Goal: Task Accomplishment & Management: Complete application form

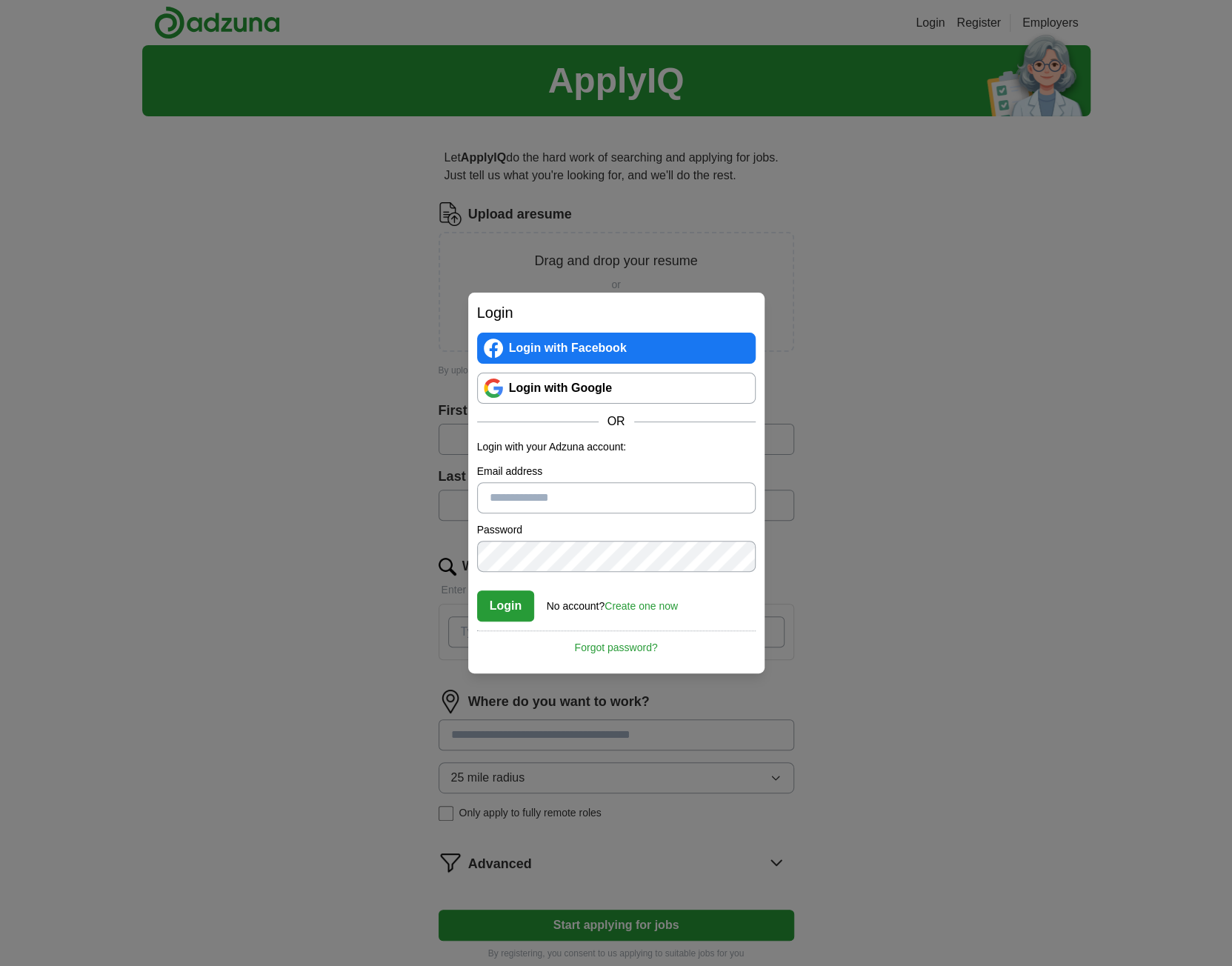
click at [286, 292] on div "Login Login with Facebook Login with Google OR Login with your Adzuna account: …" at bounding box center [616, 483] width 1232 height 966
click at [287, 291] on div "Login Login with Facebook Login with Google OR Login with your Adzuna account: …" at bounding box center [616, 483] width 1232 height 966
click at [956, 474] on div "Login Login with Facebook Login with Google OR Login with your Adzuna account: …" at bounding box center [616, 483] width 1232 height 966
click at [878, 495] on div "Login Login with Facebook Login with Google OR Login with your Adzuna account: …" at bounding box center [616, 483] width 1232 height 966
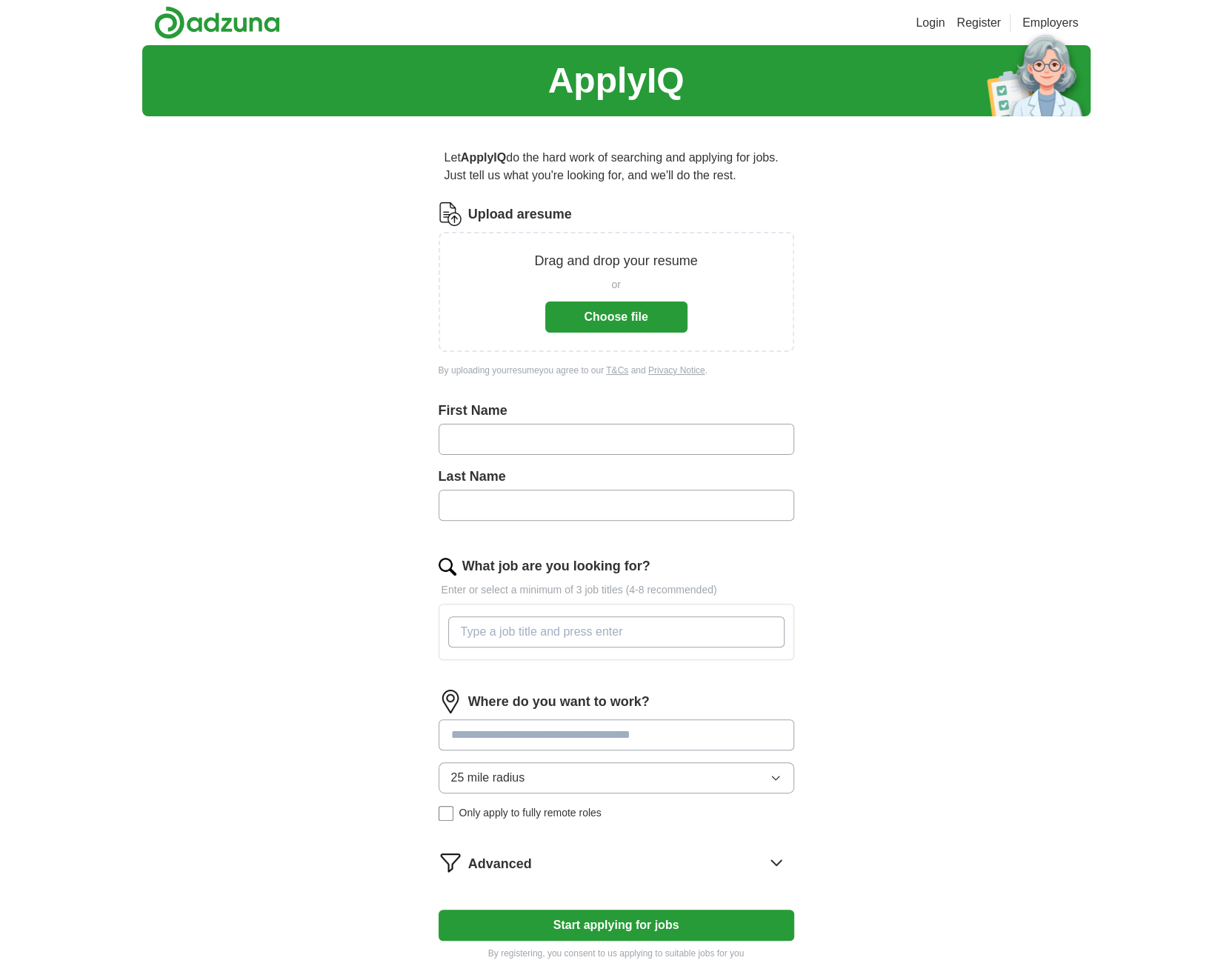
click at [989, 20] on link "Register" at bounding box center [979, 23] width 44 height 17
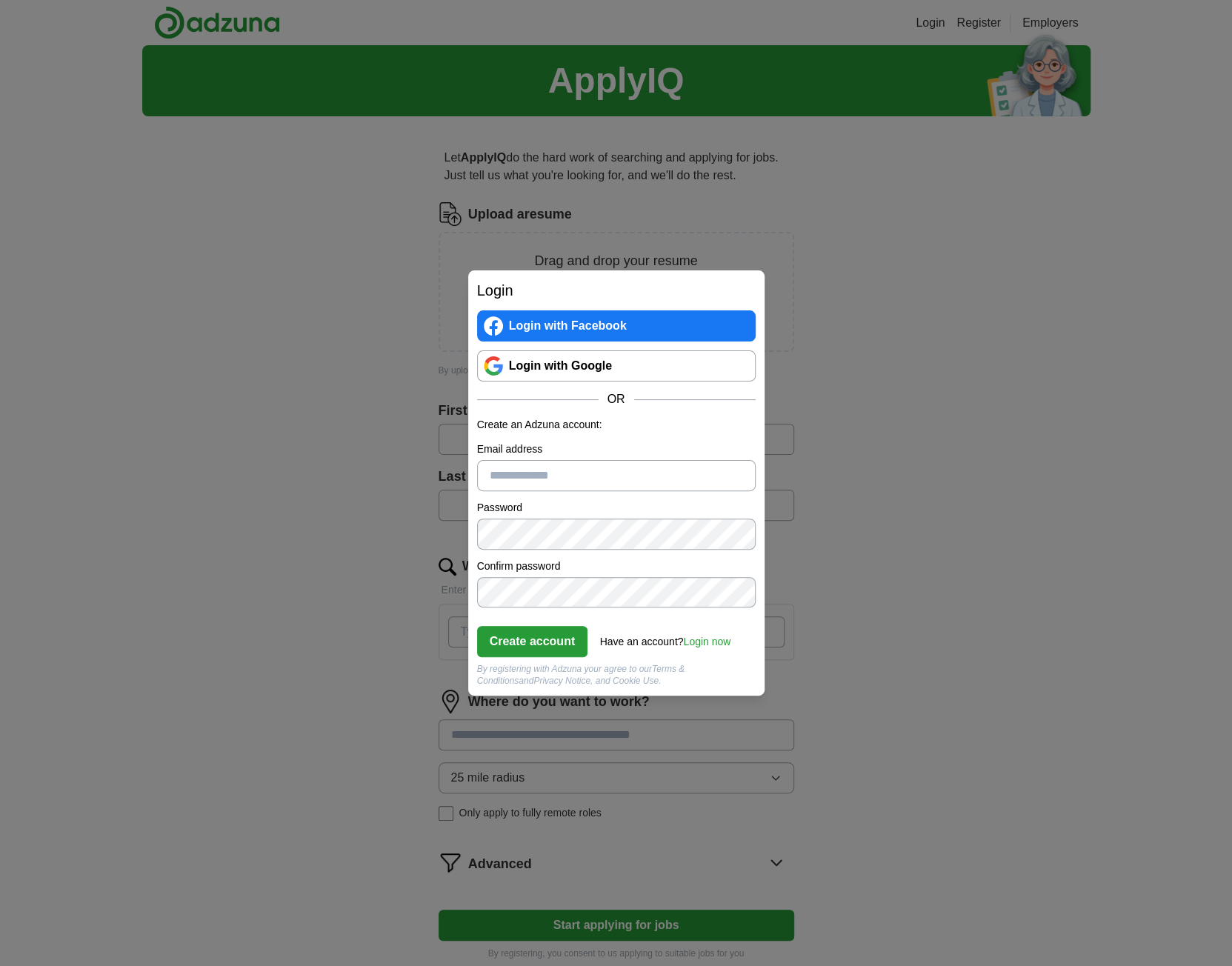
click at [919, 171] on div "Login Login with Facebook Login with Google OR Create an Adzuna account: Email …" at bounding box center [616, 483] width 1232 height 966
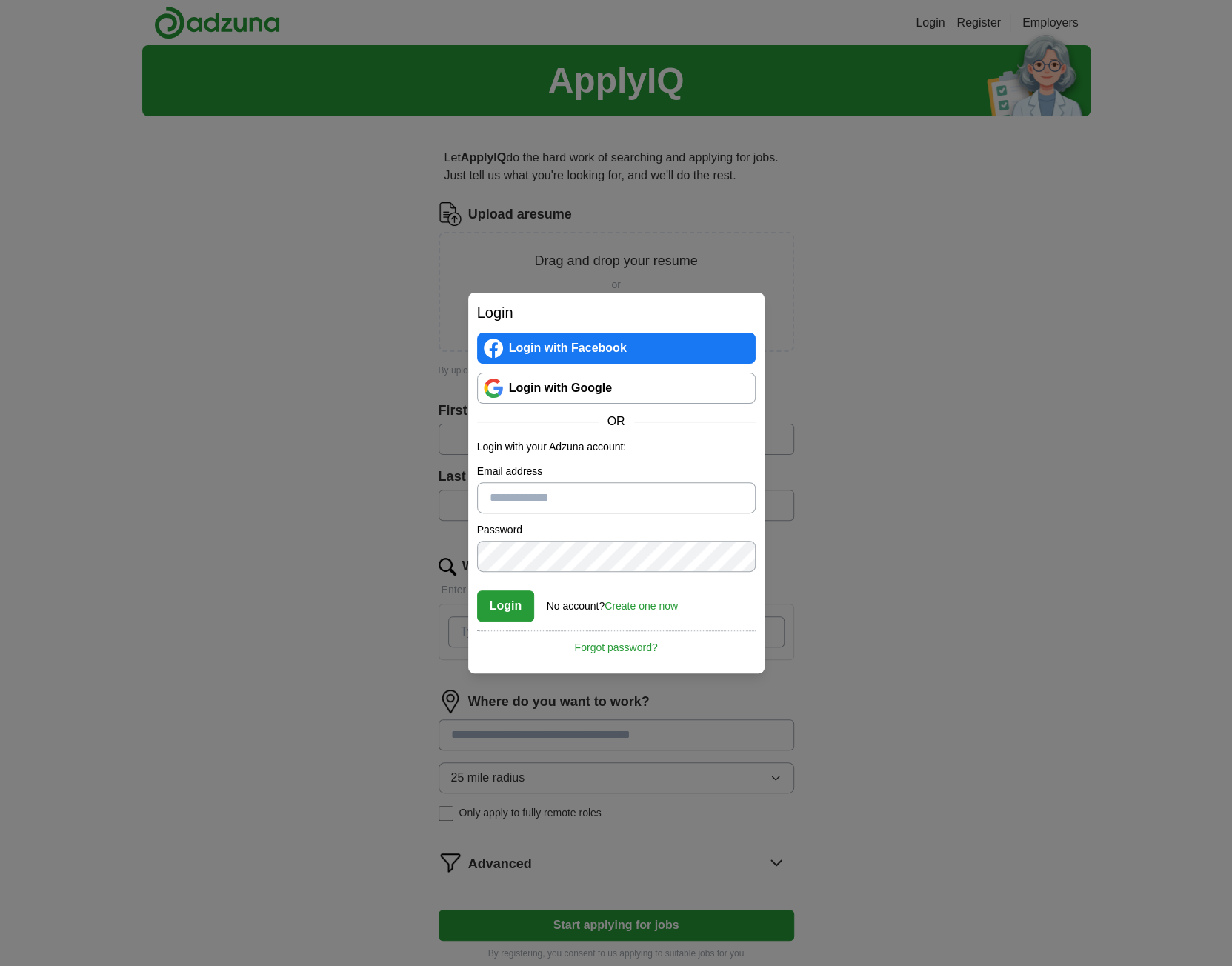
click at [633, 487] on input "Email address" at bounding box center [616, 497] width 278 height 31
type input "**********"
click at [636, 604] on link "Create one now" at bounding box center [641, 606] width 73 height 12
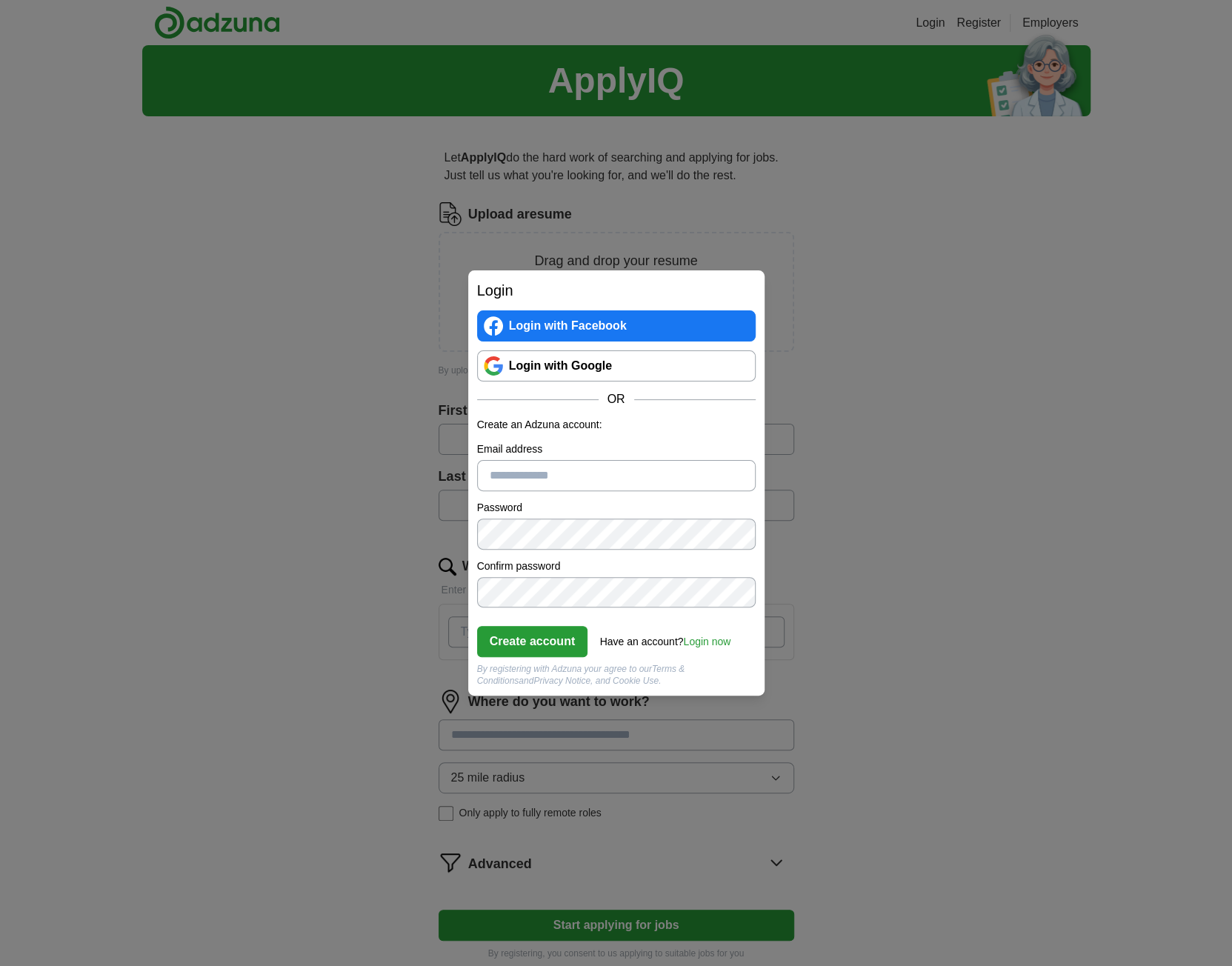
click at [591, 475] on input "Email address" at bounding box center [616, 475] width 278 height 31
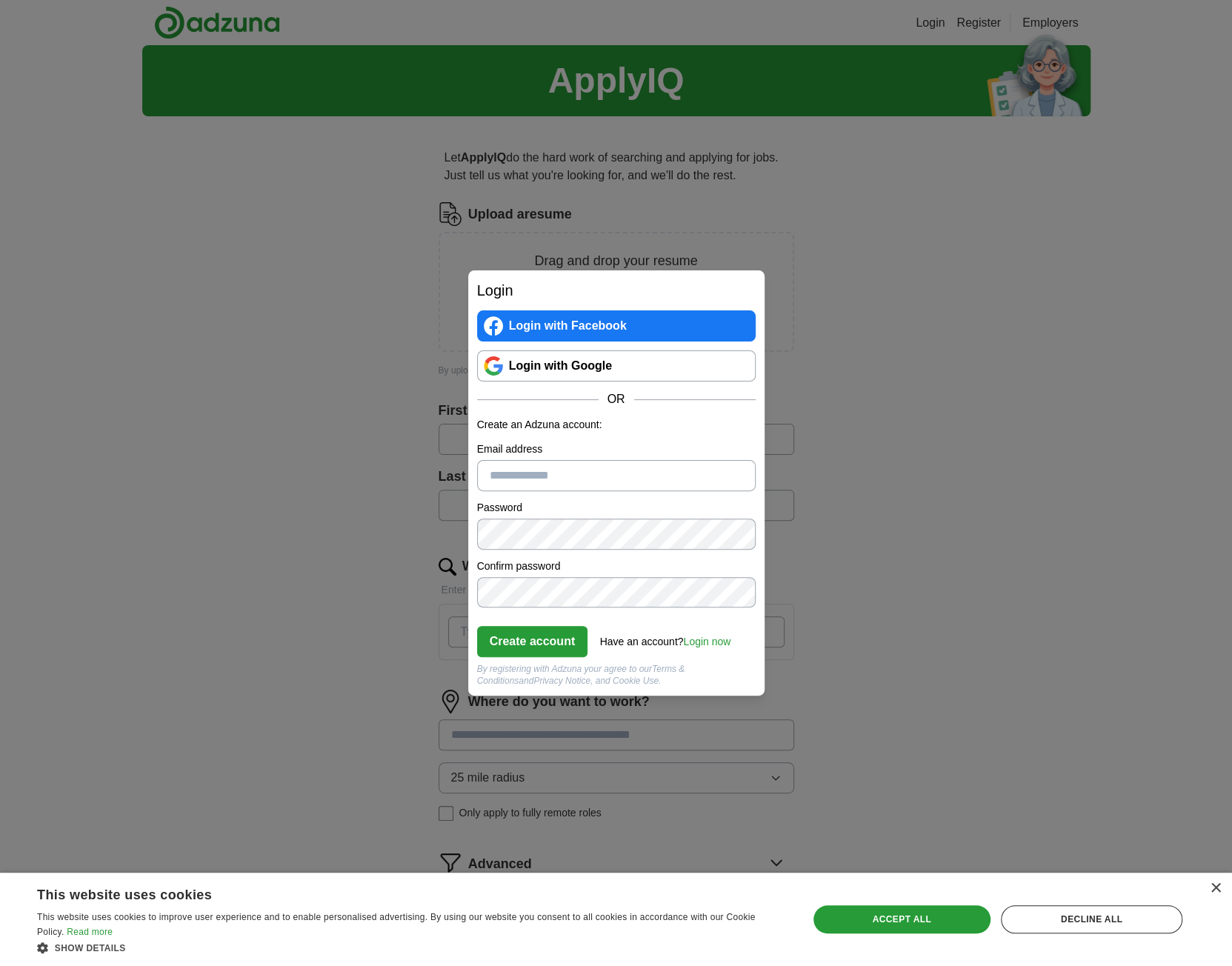
type input "**********"
click at [611, 559] on label "Confirm password" at bounding box center [616, 567] width 278 height 15
click at [613, 567] on label "Confirm password" at bounding box center [616, 567] width 278 height 15
click at [565, 650] on button "Create account" at bounding box center [532, 641] width 111 height 31
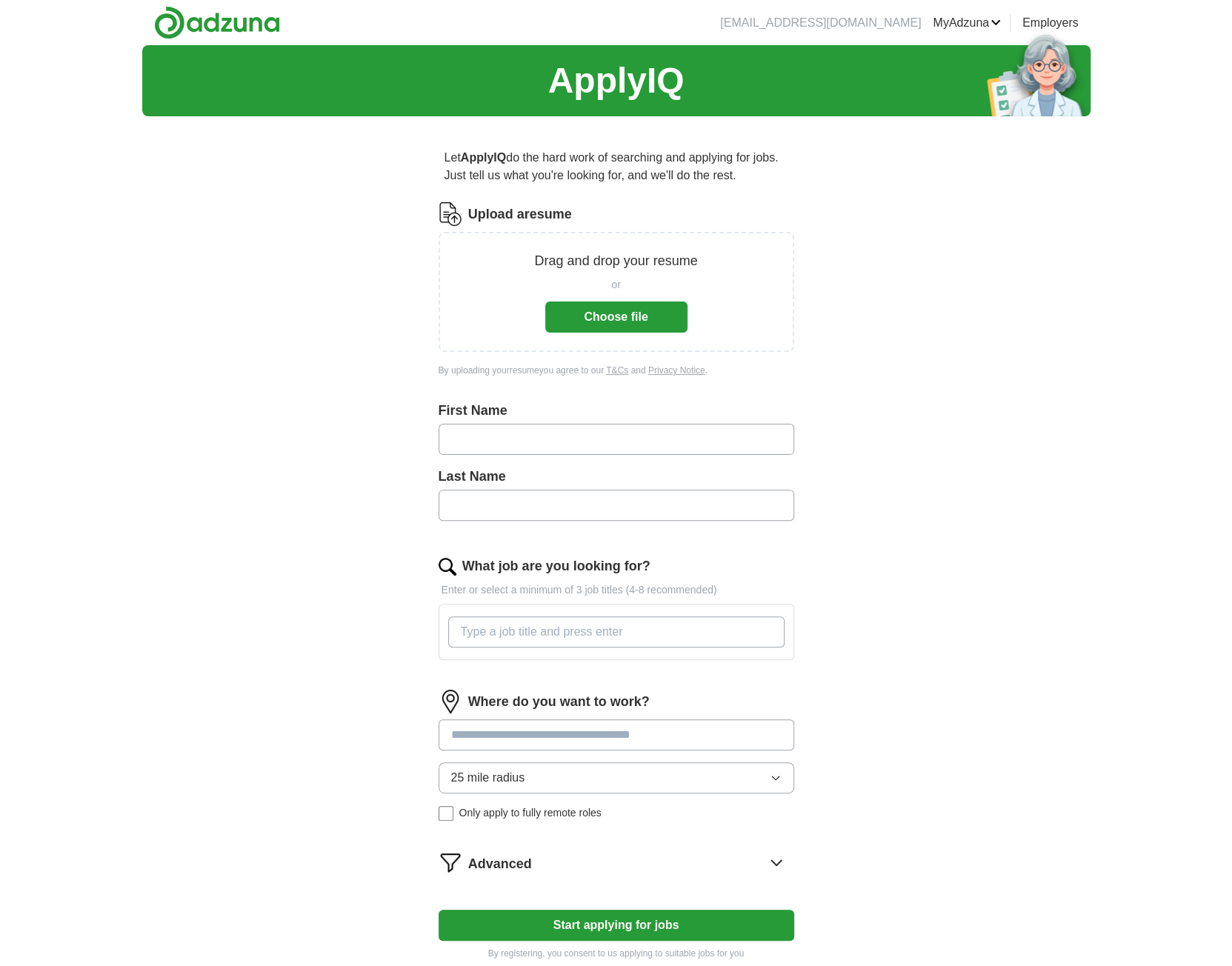
click at [653, 311] on button "Choose file" at bounding box center [616, 317] width 142 height 31
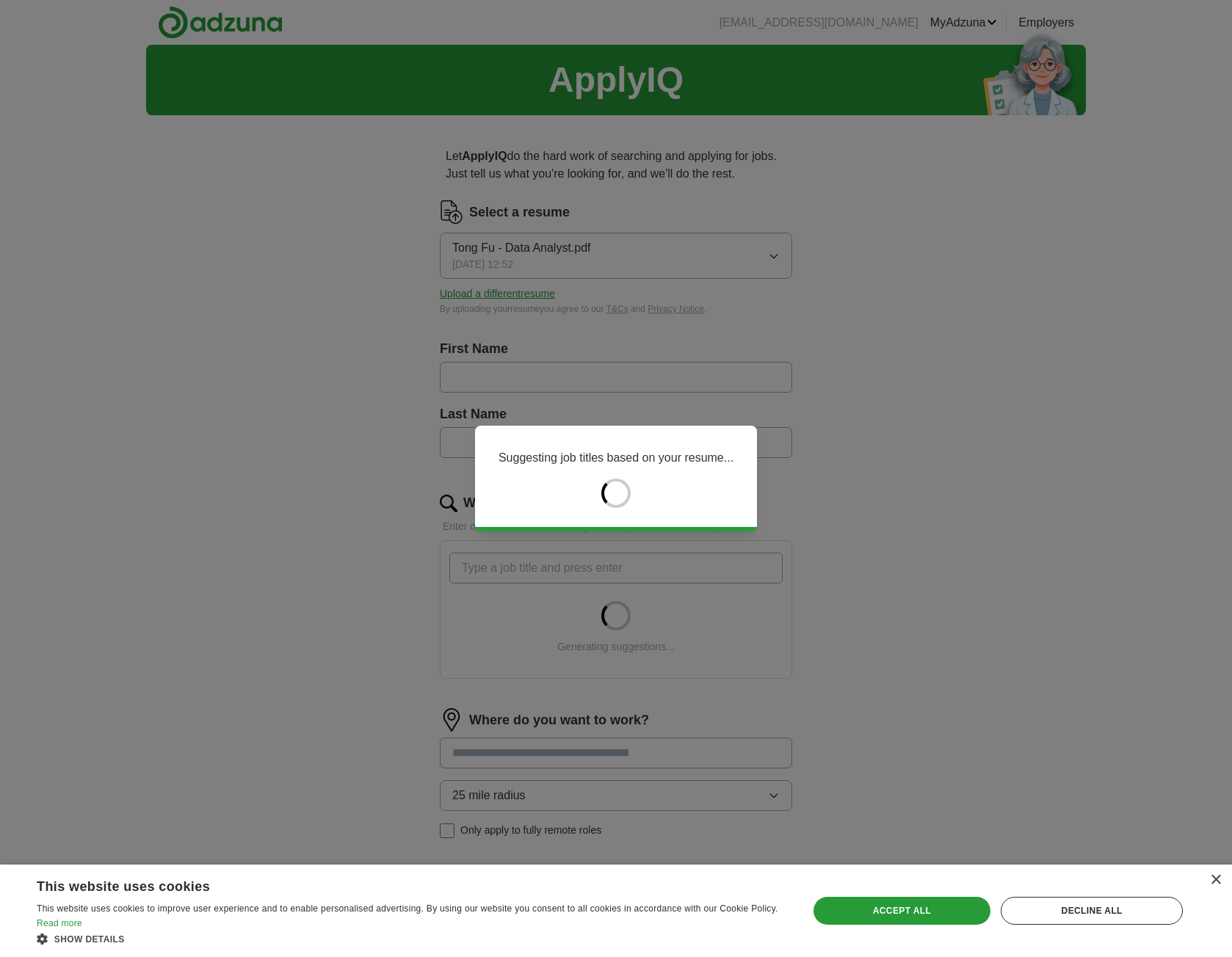
type input "****"
type input "**"
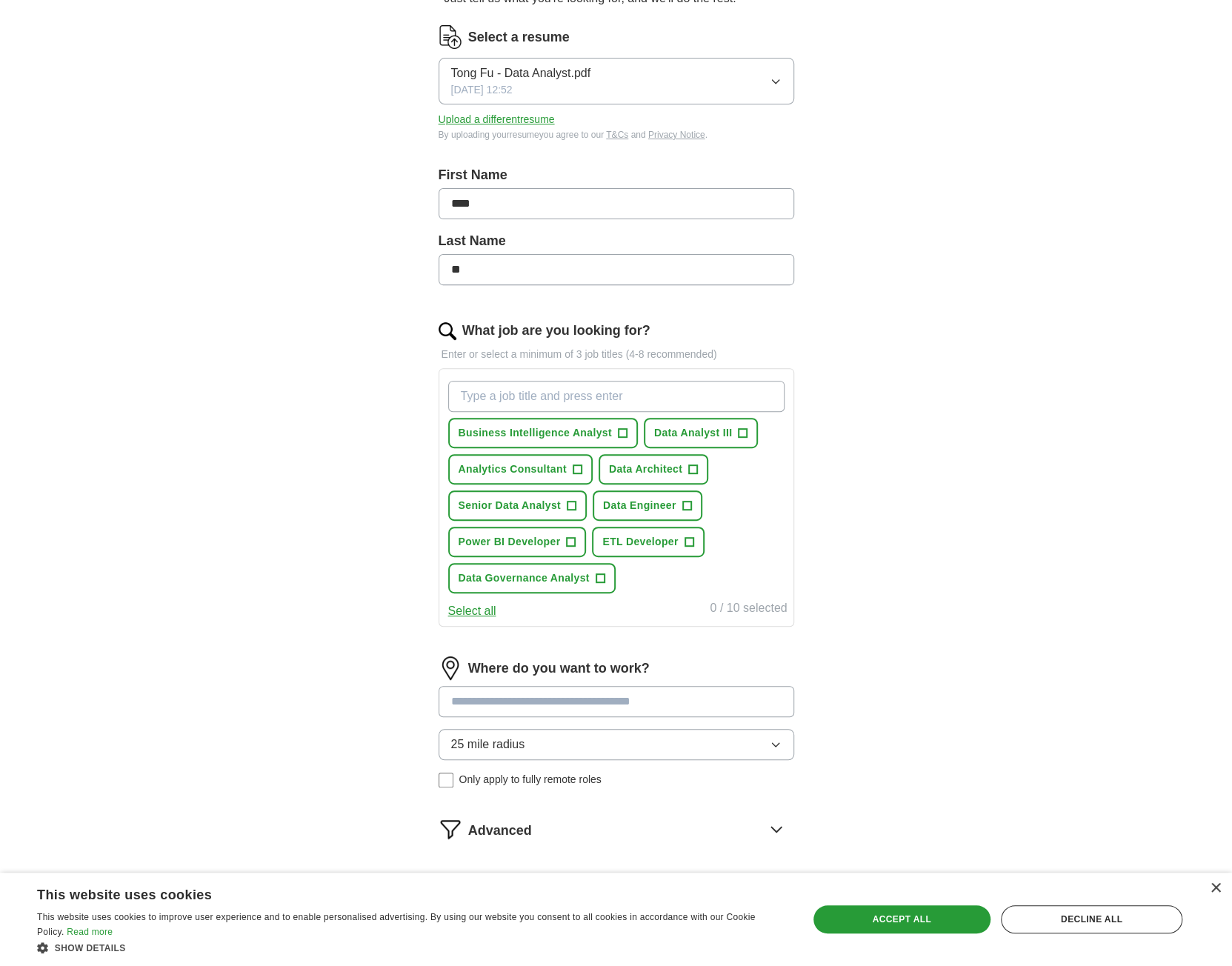
scroll to position [222, 0]
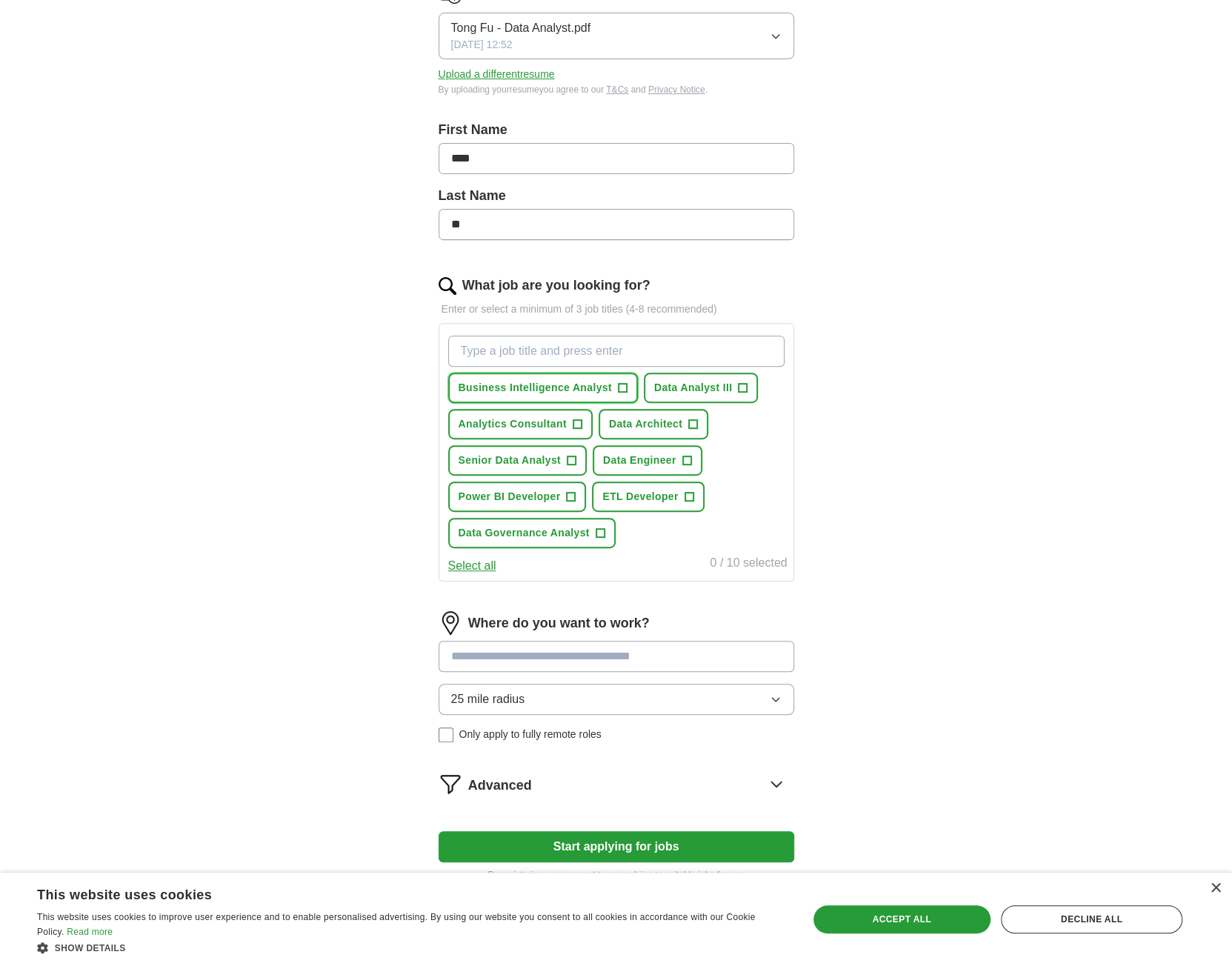
click at [624, 383] on span "+" at bounding box center [623, 389] width 9 height 12
click at [710, 388] on span "Data Analyst III" at bounding box center [693, 388] width 78 height 15
drag, startPoint x: 535, startPoint y: 428, endPoint x: 573, endPoint y: 427, distance: 38.0
click at [535, 427] on span "Analytics Consultant" at bounding box center [513, 424] width 108 height 15
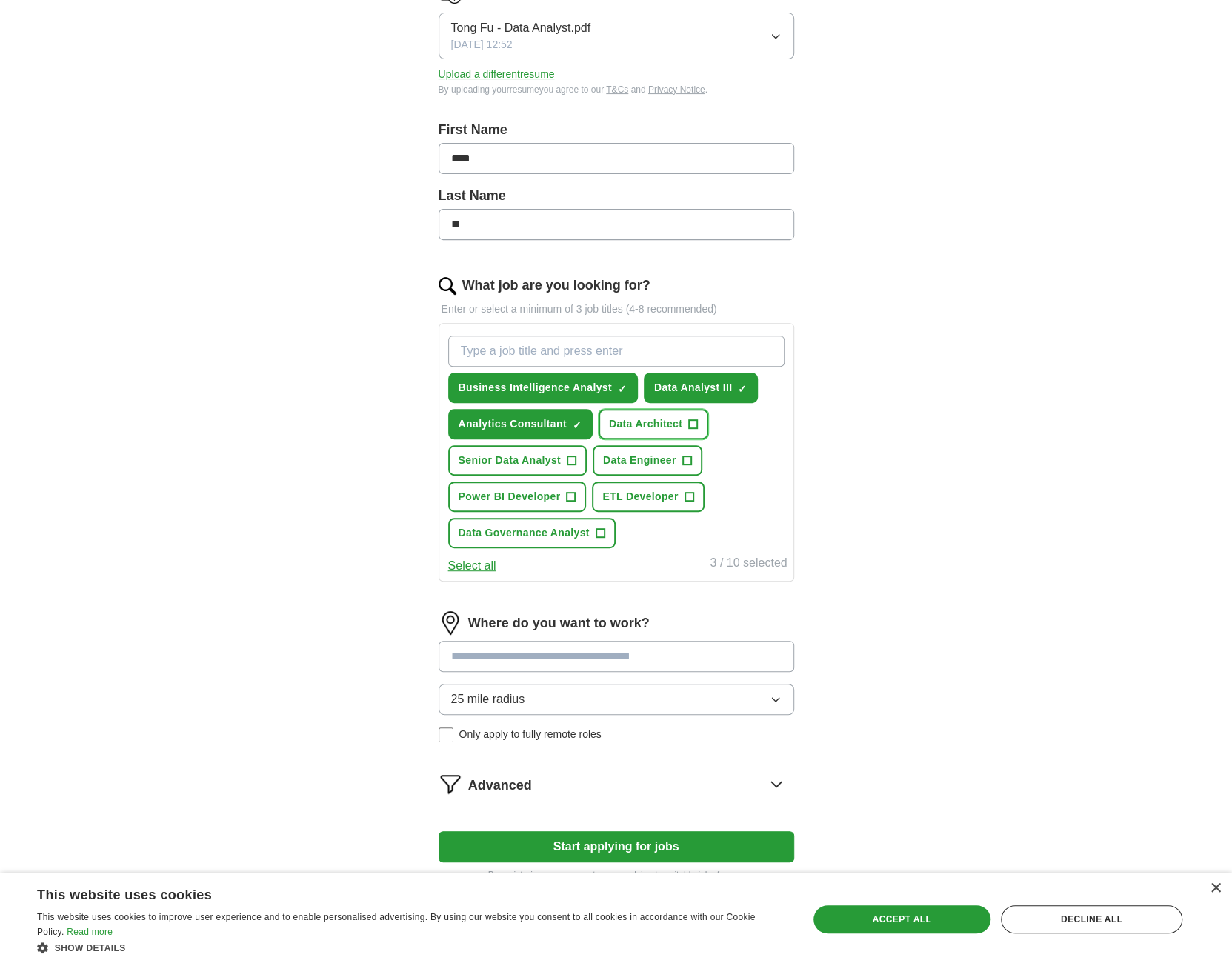
click at [639, 427] on span "Data Architect" at bounding box center [646, 424] width 73 height 15
click at [636, 463] on span "Data Engineer" at bounding box center [640, 460] width 73 height 15
click at [636, 491] on span "ETL Developer" at bounding box center [640, 497] width 75 height 15
click at [538, 495] on span "Power BI Developer" at bounding box center [510, 497] width 102 height 15
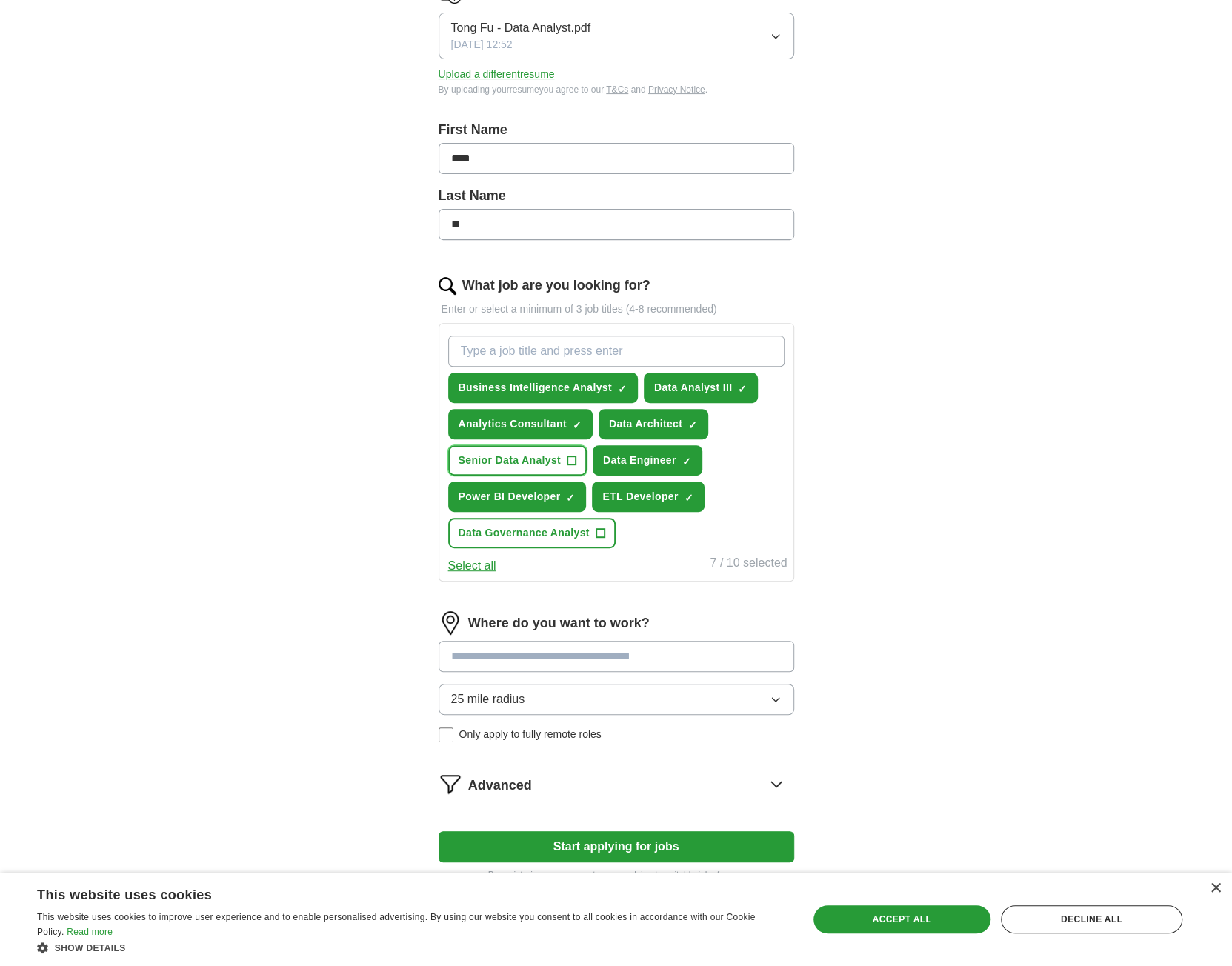
click at [516, 471] on button "Senior Data Analyst +" at bounding box center [517, 461] width 138 height 30
click at [497, 540] on button "Data Governance Analyst +" at bounding box center [532, 533] width 167 height 30
click at [575, 356] on input "What job are you looking for?" at bounding box center [616, 351] width 336 height 31
type input "data analyst"
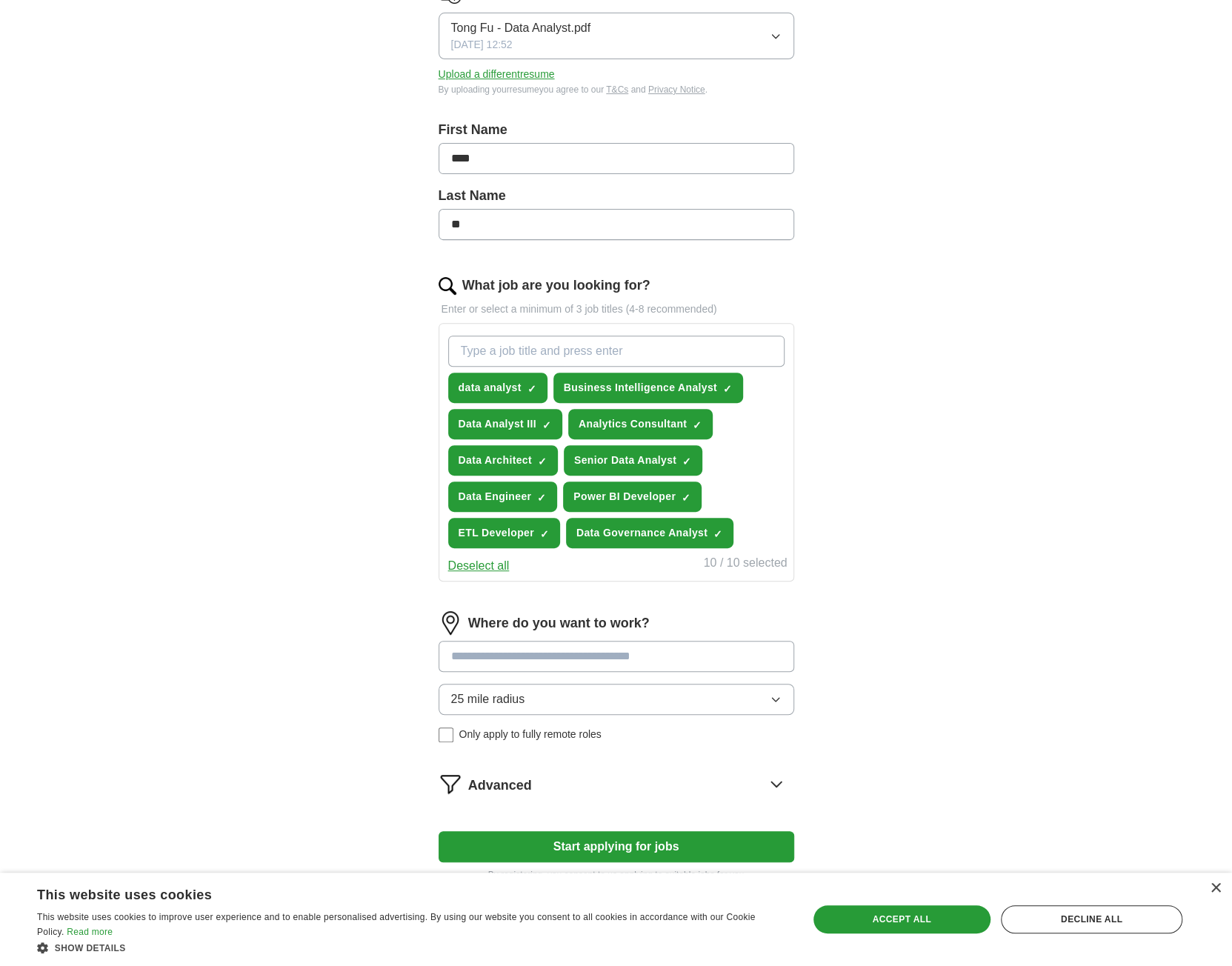
type input "b"
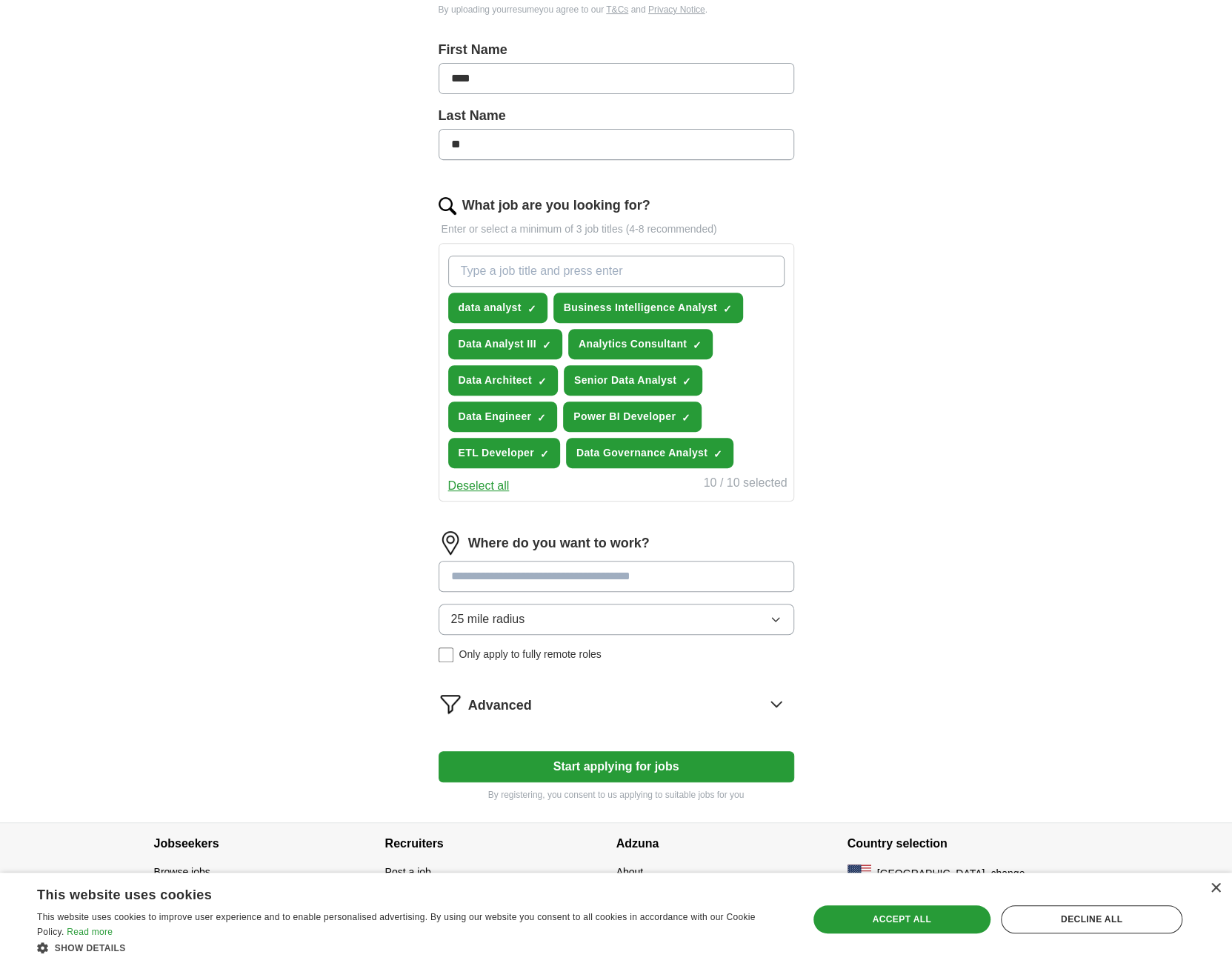
scroll to position [303, 0]
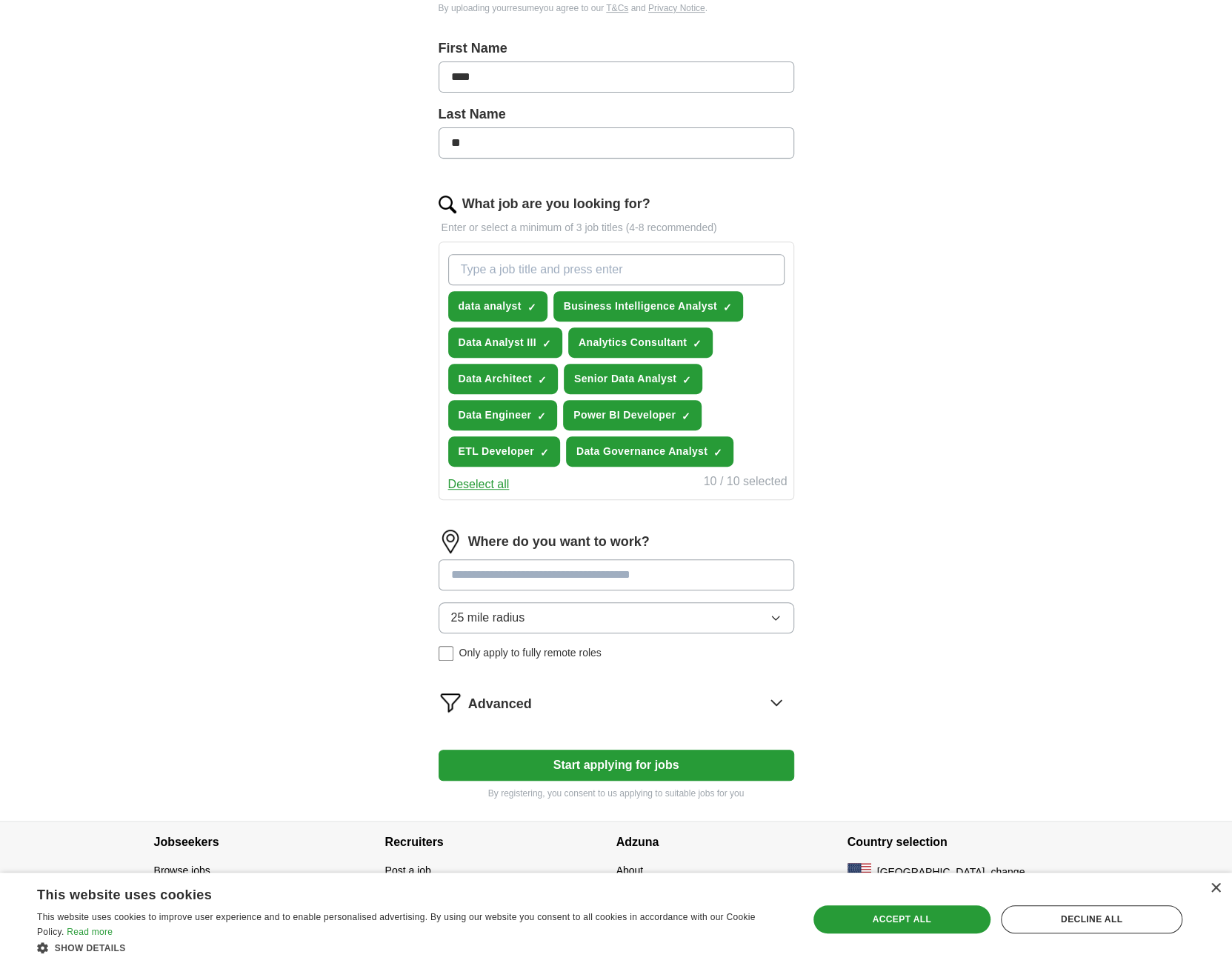
click at [557, 646] on span "Only apply to fully remote roles" at bounding box center [530, 653] width 142 height 15
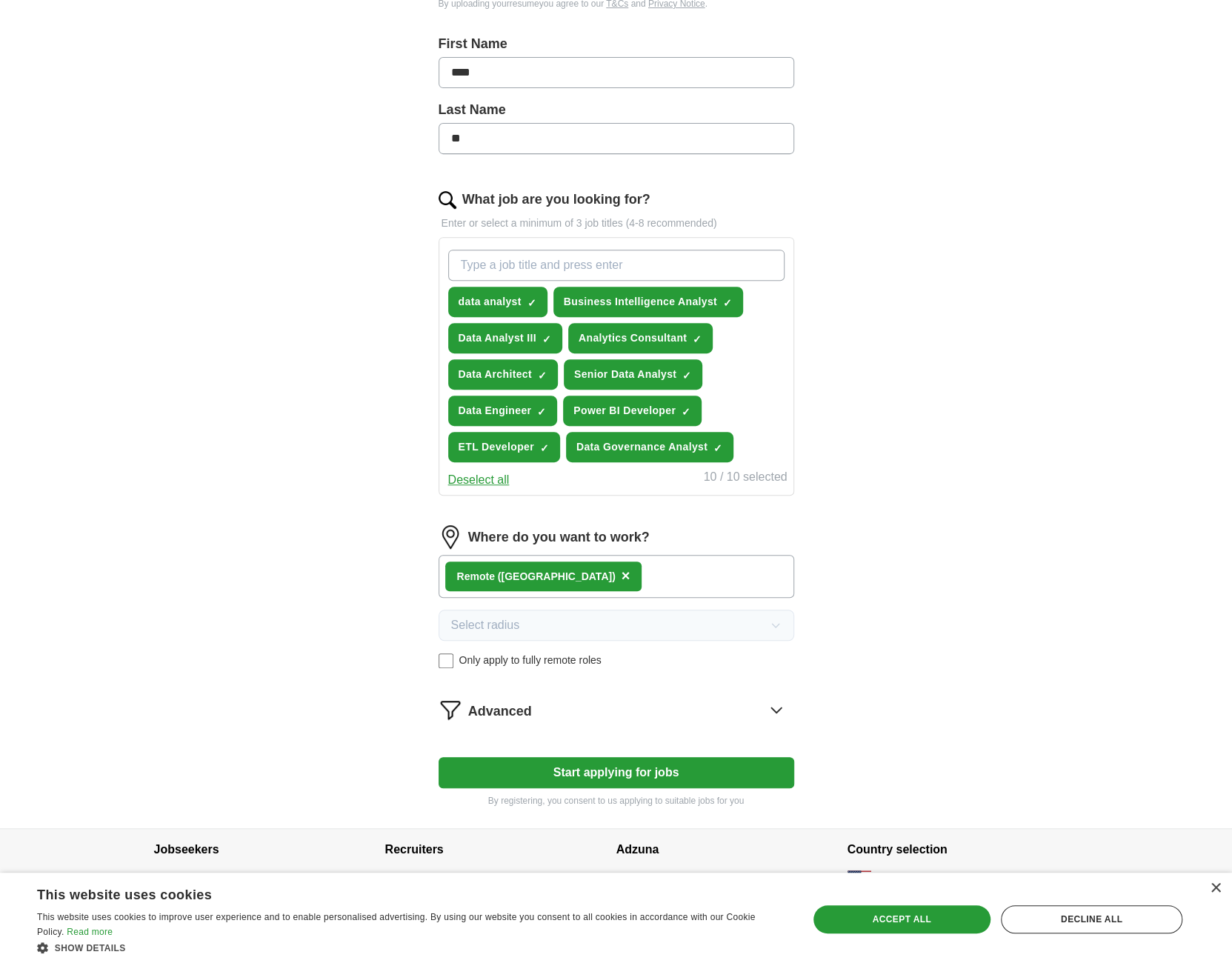
scroll to position [316, 0]
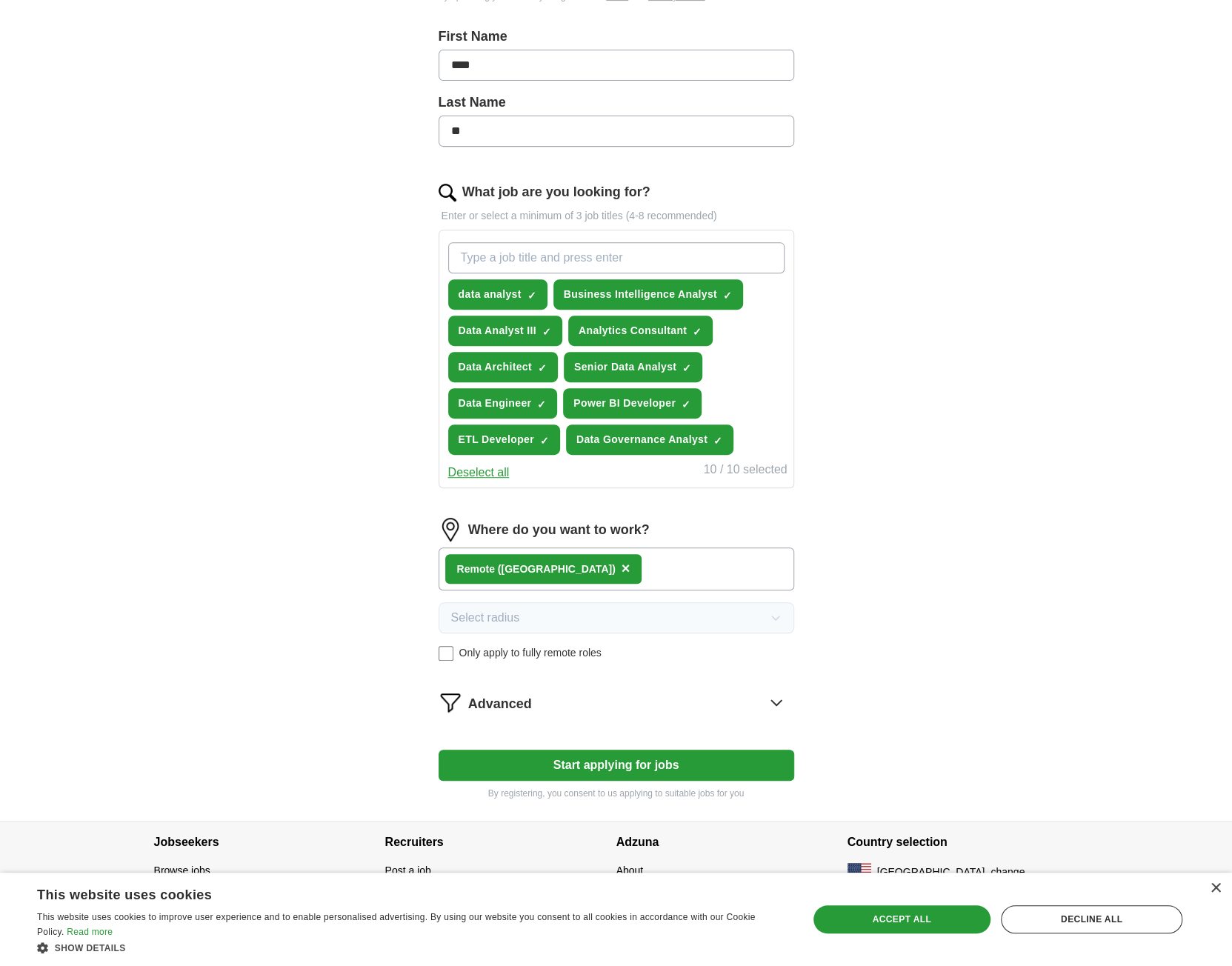
click at [572, 691] on div "Advanced" at bounding box center [631, 702] width 326 height 24
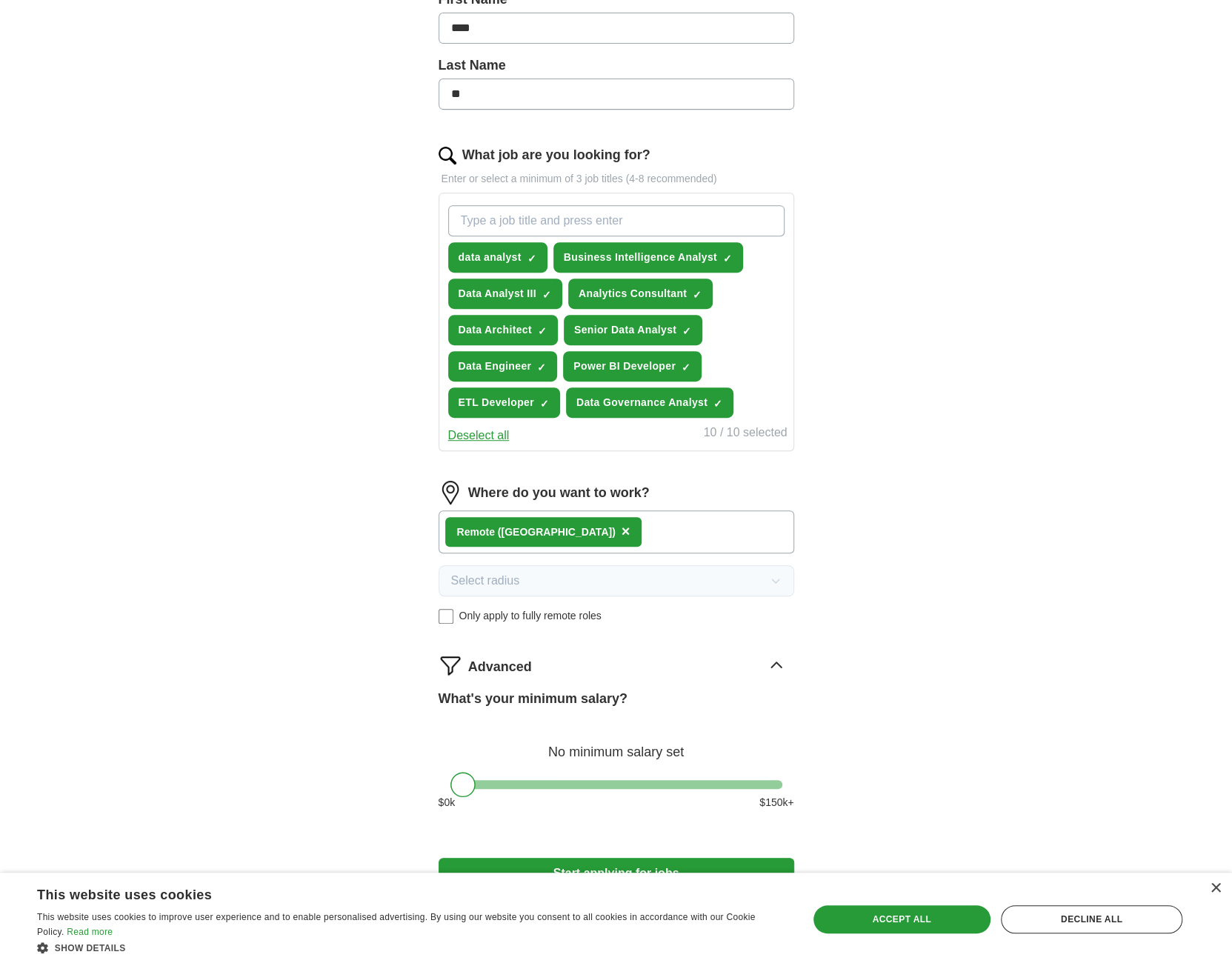
scroll to position [461, 0]
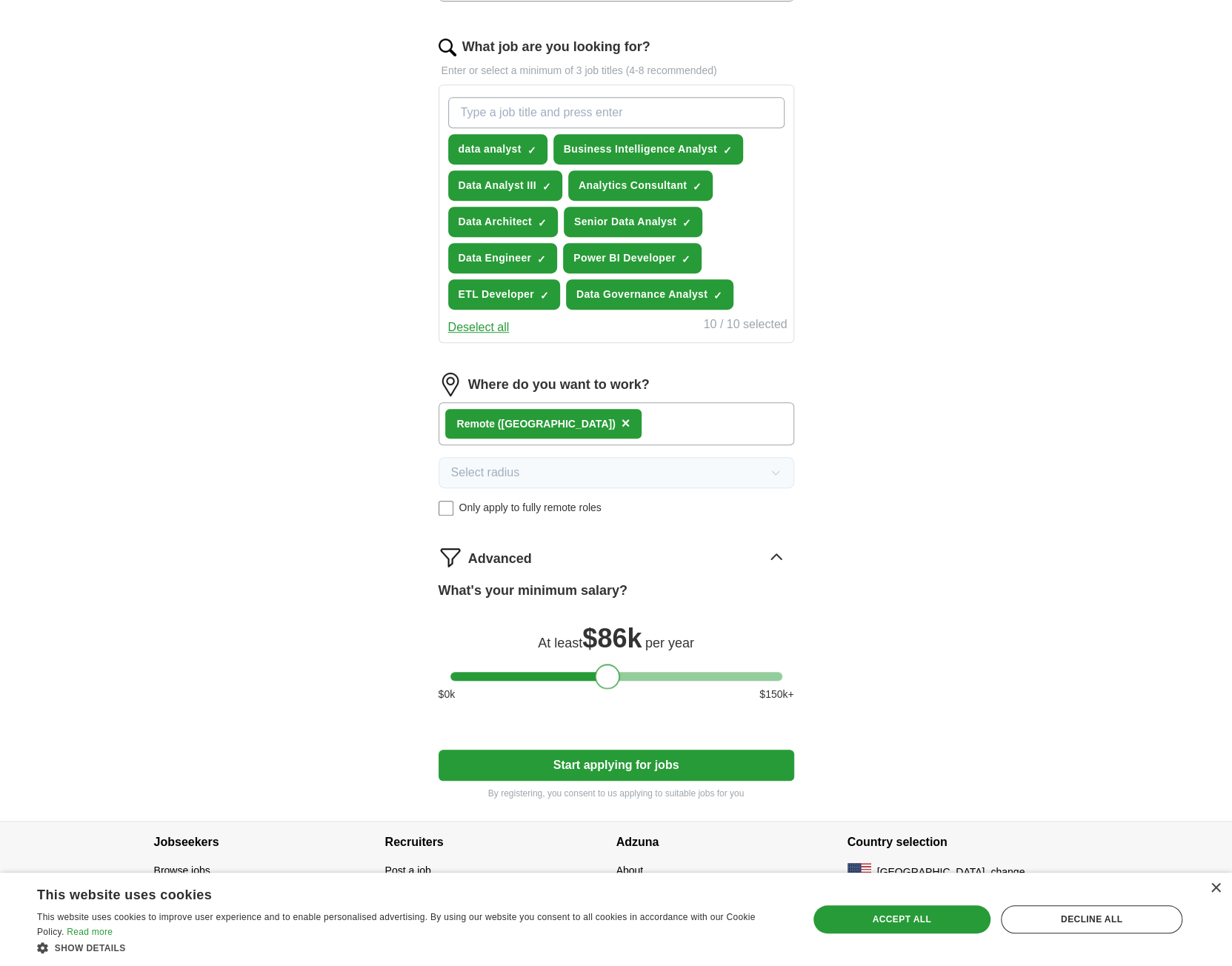
drag, startPoint x: 462, startPoint y: 669, endPoint x: 606, endPoint y: 683, distance: 144.7
click at [606, 683] on div at bounding box center [607, 676] width 25 height 25
drag, startPoint x: 608, startPoint y: 683, endPoint x: 618, endPoint y: 684, distance: 10.0
click at [618, 684] on div at bounding box center [609, 676] width 25 height 25
click at [629, 750] on button "Start applying for jobs" at bounding box center [617, 765] width 356 height 31
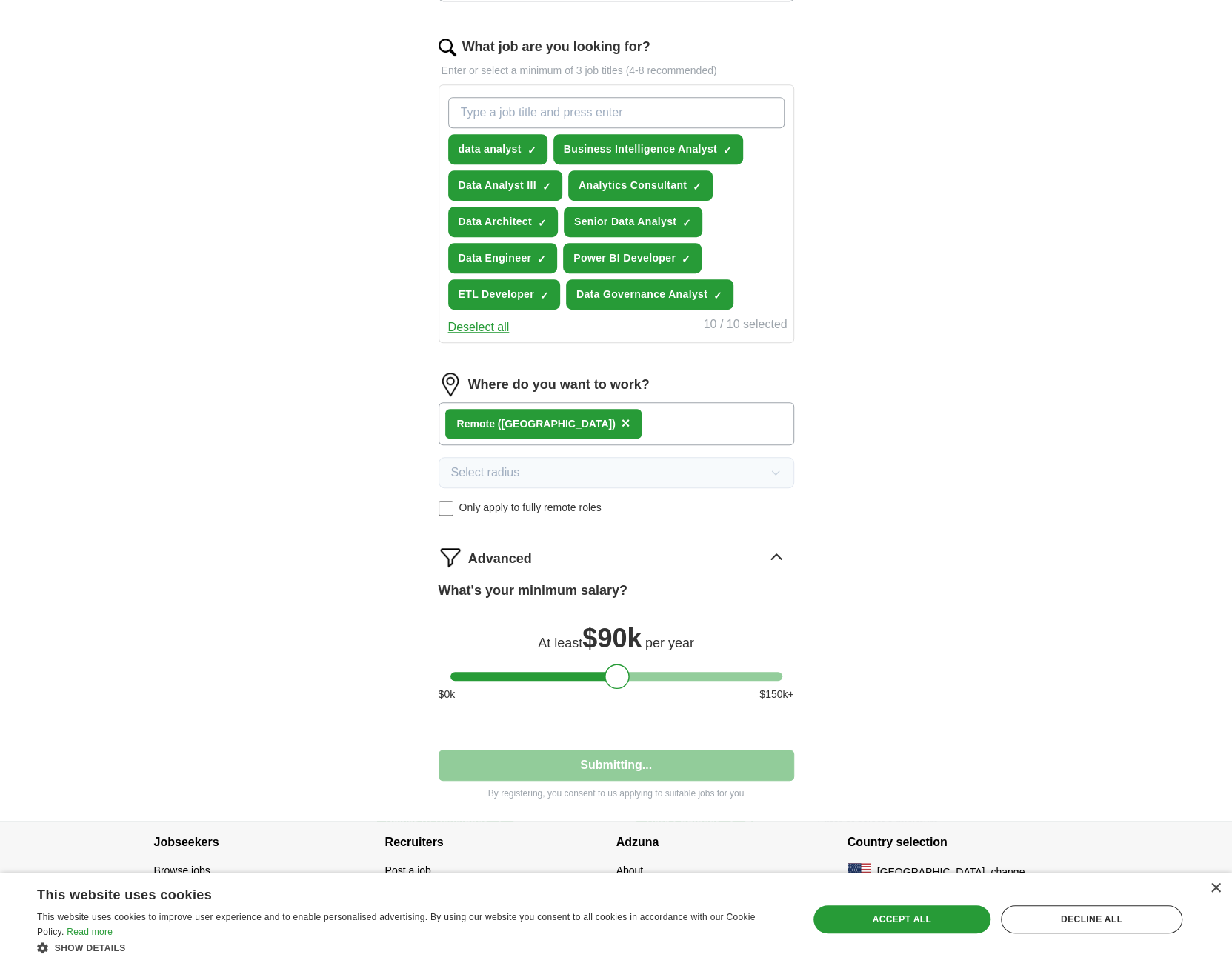
select select "**"
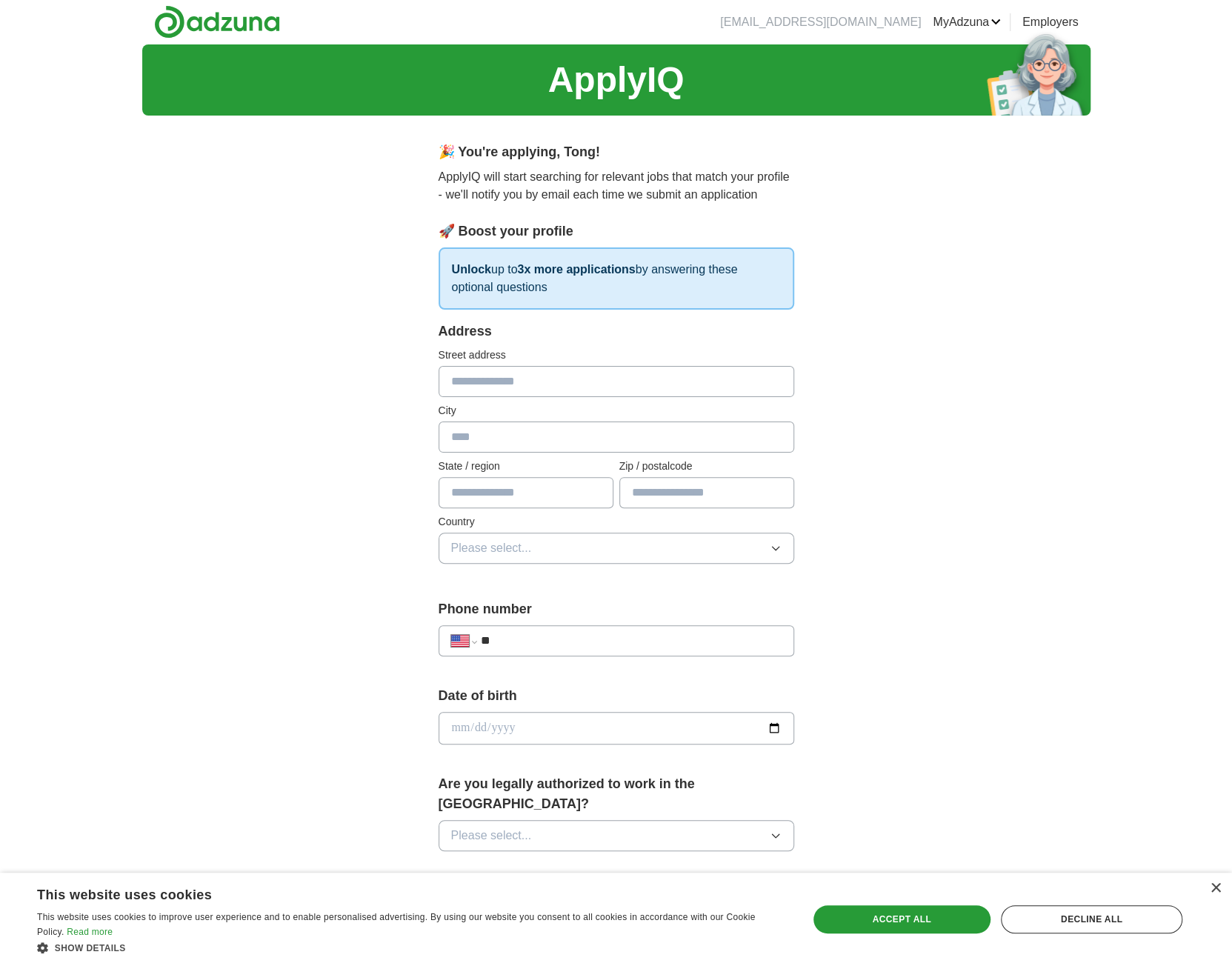
scroll to position [0, 0]
click at [557, 385] on input "text" at bounding box center [617, 382] width 356 height 31
type input "*******"
type input "*"
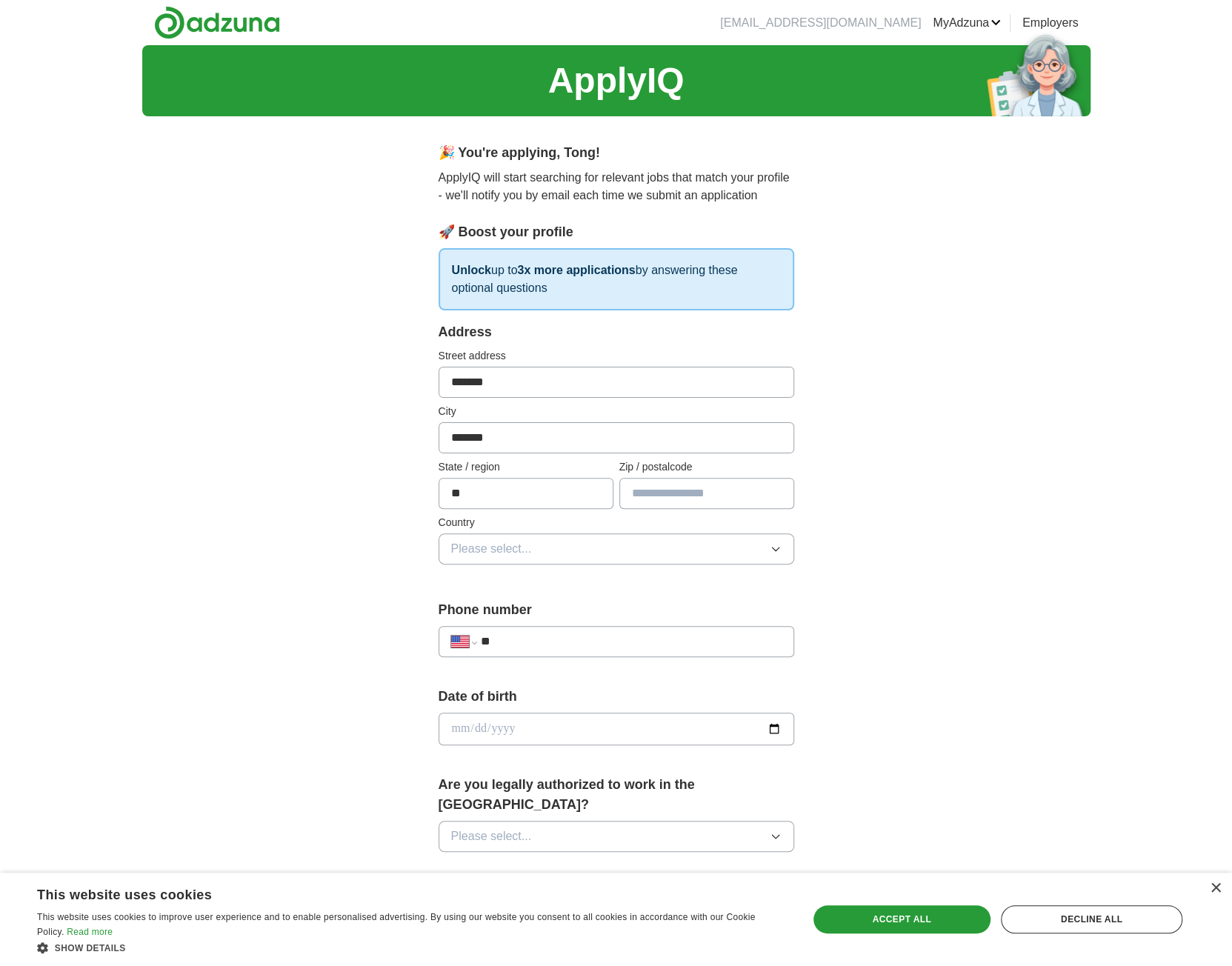
type input "**"
type input "*****"
click at [612, 530] on div "Country Please select..." at bounding box center [617, 539] width 356 height 49
click at [617, 542] on button "Please select..." at bounding box center [617, 548] width 356 height 31
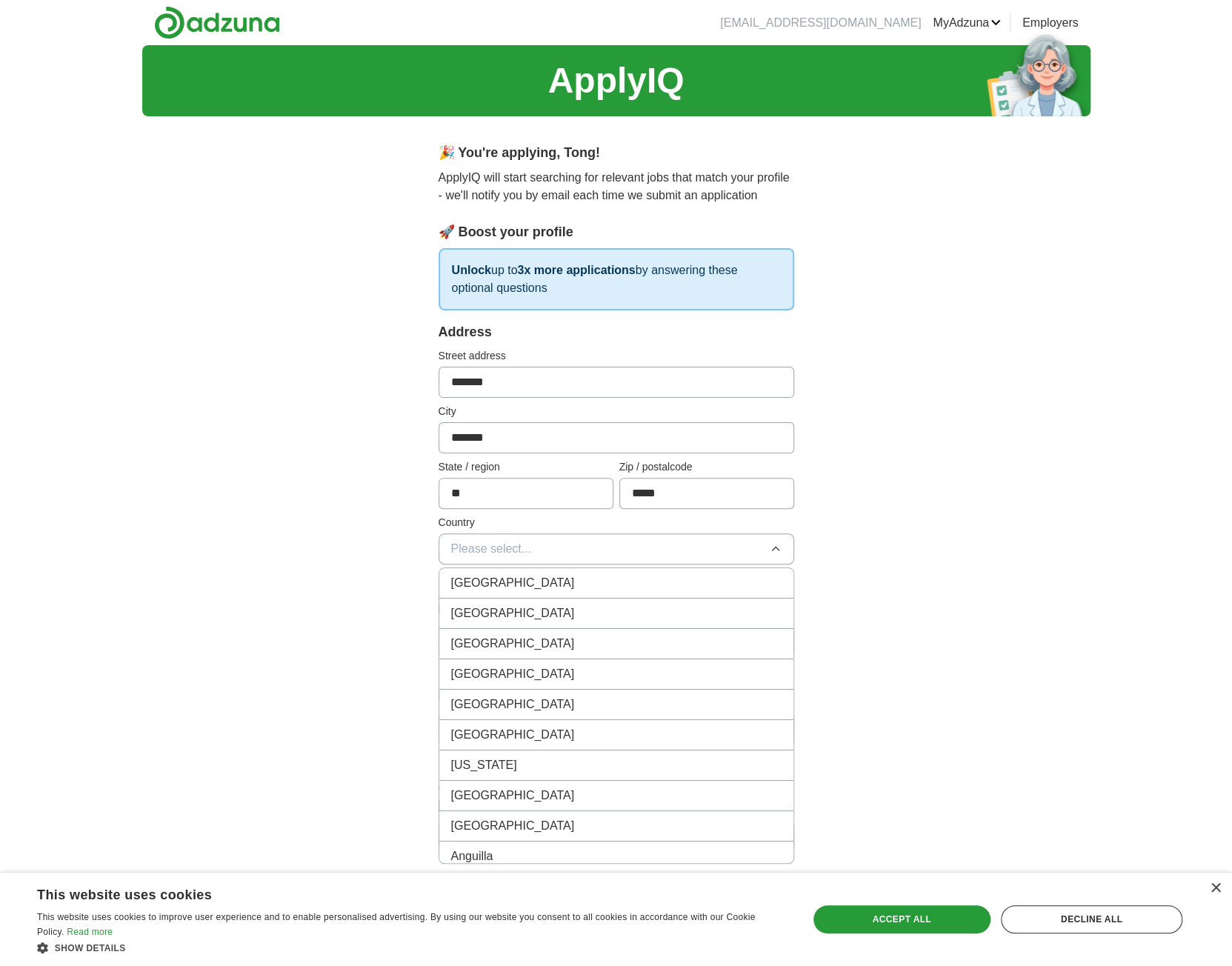
click at [510, 605] on span "[GEOGRAPHIC_DATA]" at bounding box center [513, 613] width 124 height 17
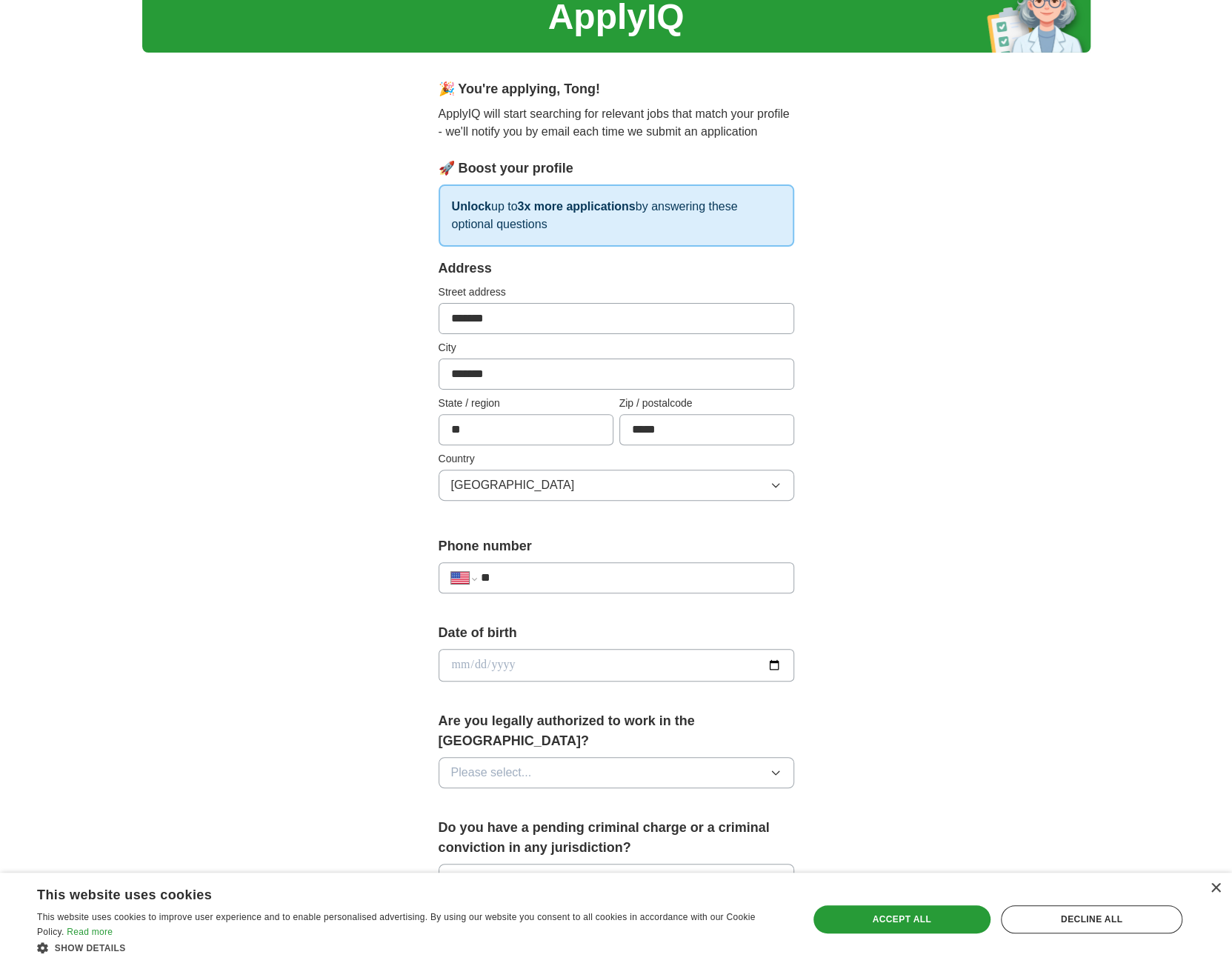
scroll to position [148, 0]
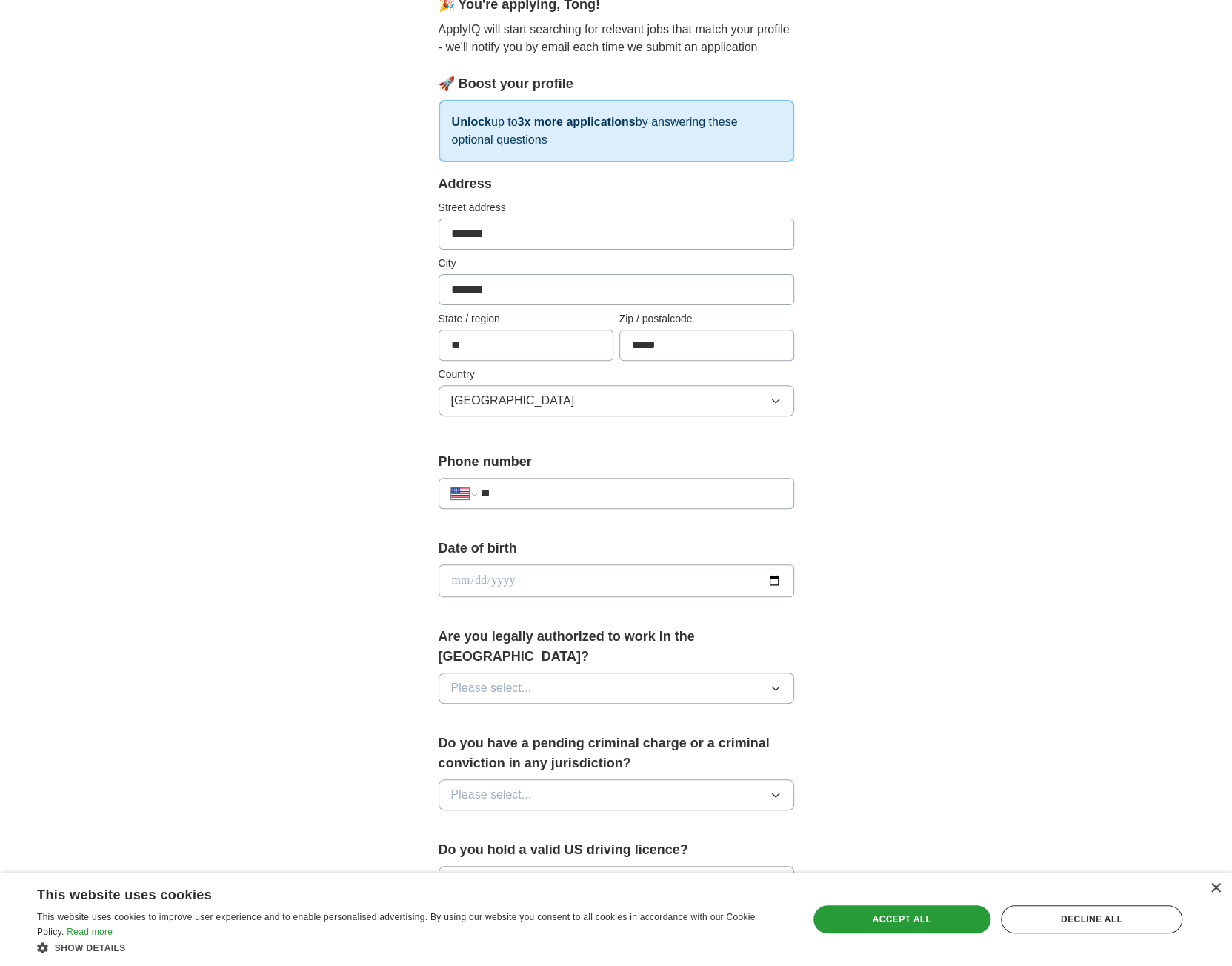
click at [532, 476] on div "**********" at bounding box center [617, 486] width 356 height 69
click at [531, 480] on div "**********" at bounding box center [617, 493] width 356 height 31
type input "**********"
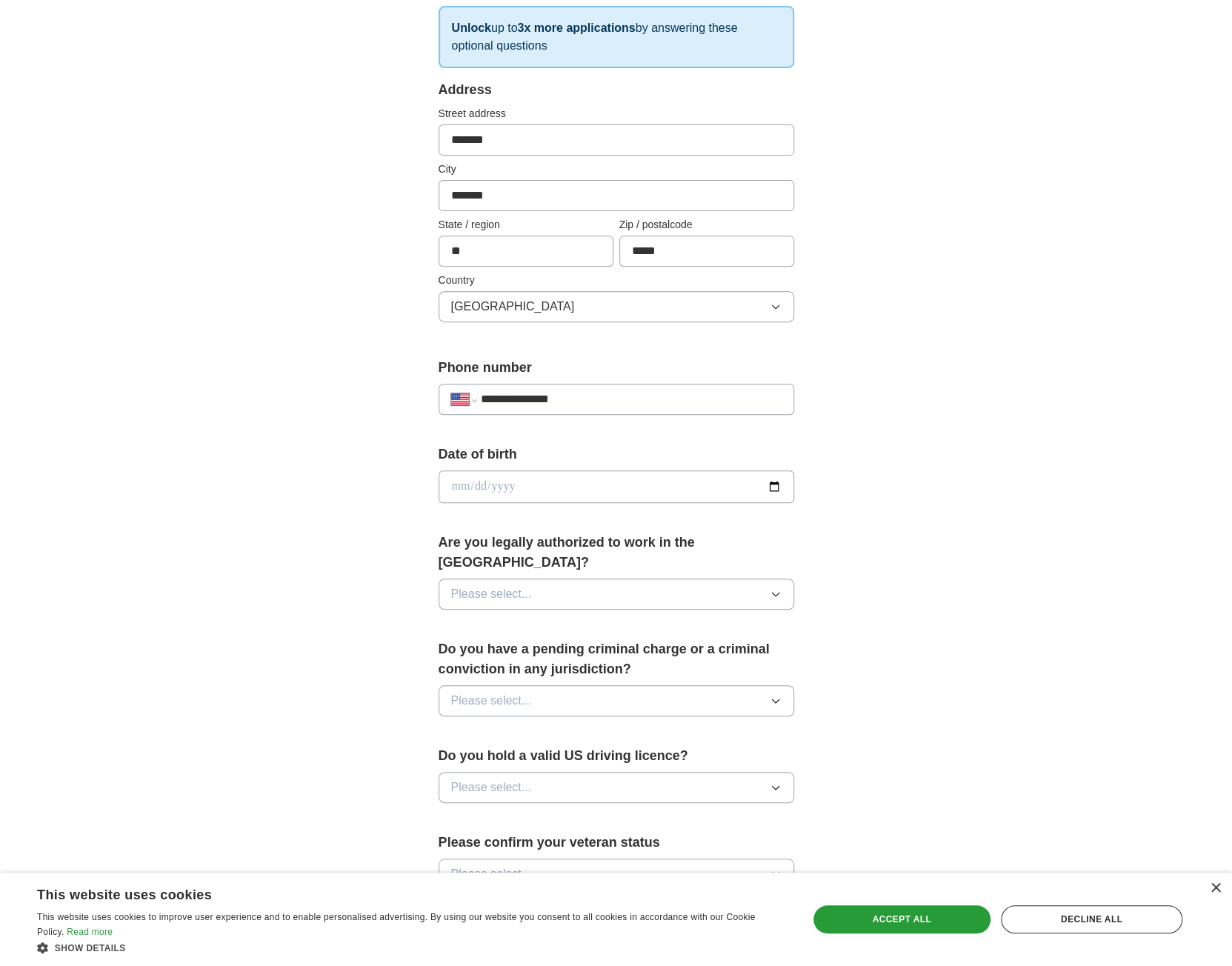
scroll to position [297, 0]
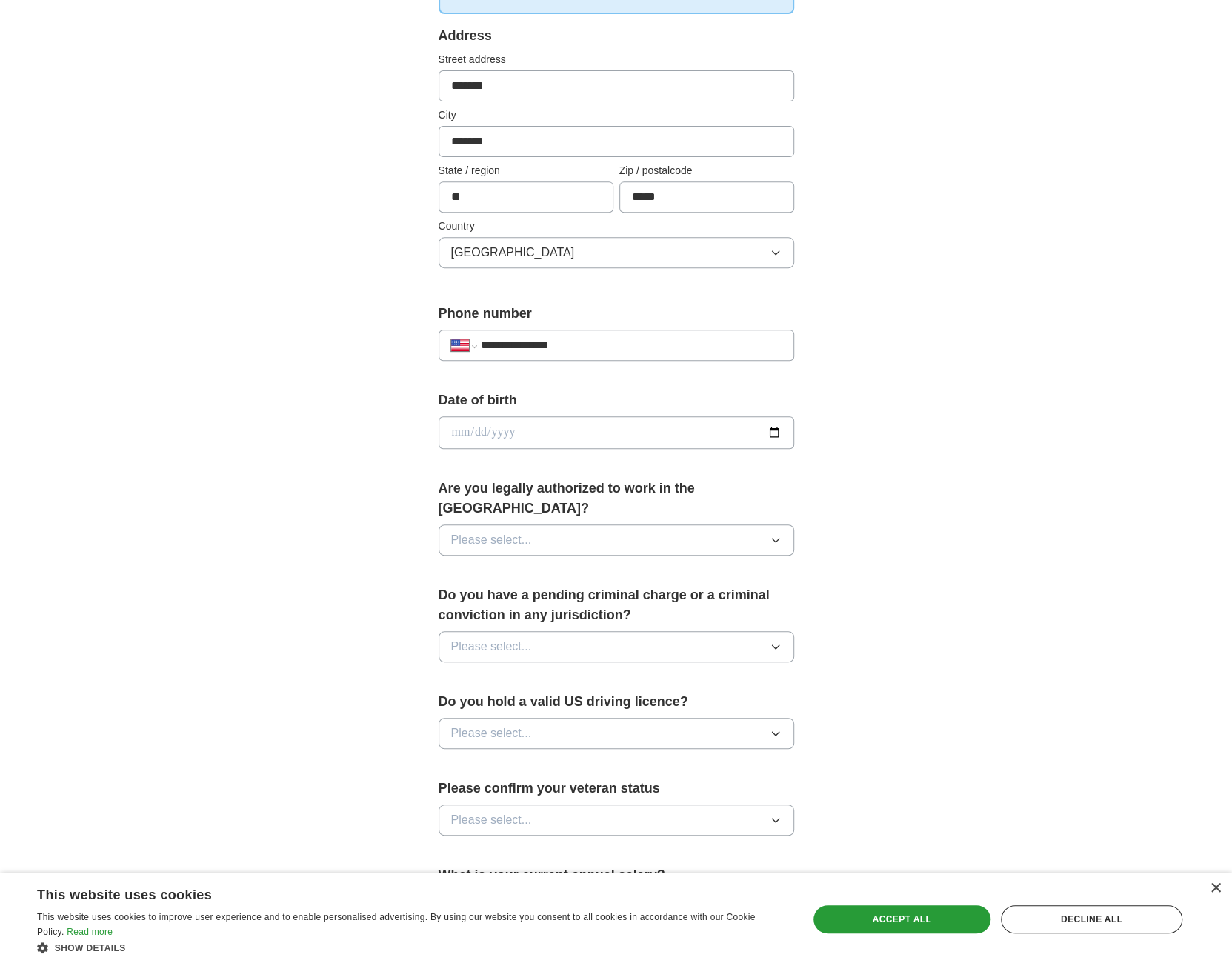
click at [525, 532] on span "Please select..." at bounding box center [491, 540] width 81 height 17
click at [530, 565] on div "Yes" at bounding box center [616, 574] width 331 height 17
click at [564, 631] on button "Please select..." at bounding box center [617, 647] width 356 height 31
click at [505, 703] on div "No" at bounding box center [616, 711] width 331 height 17
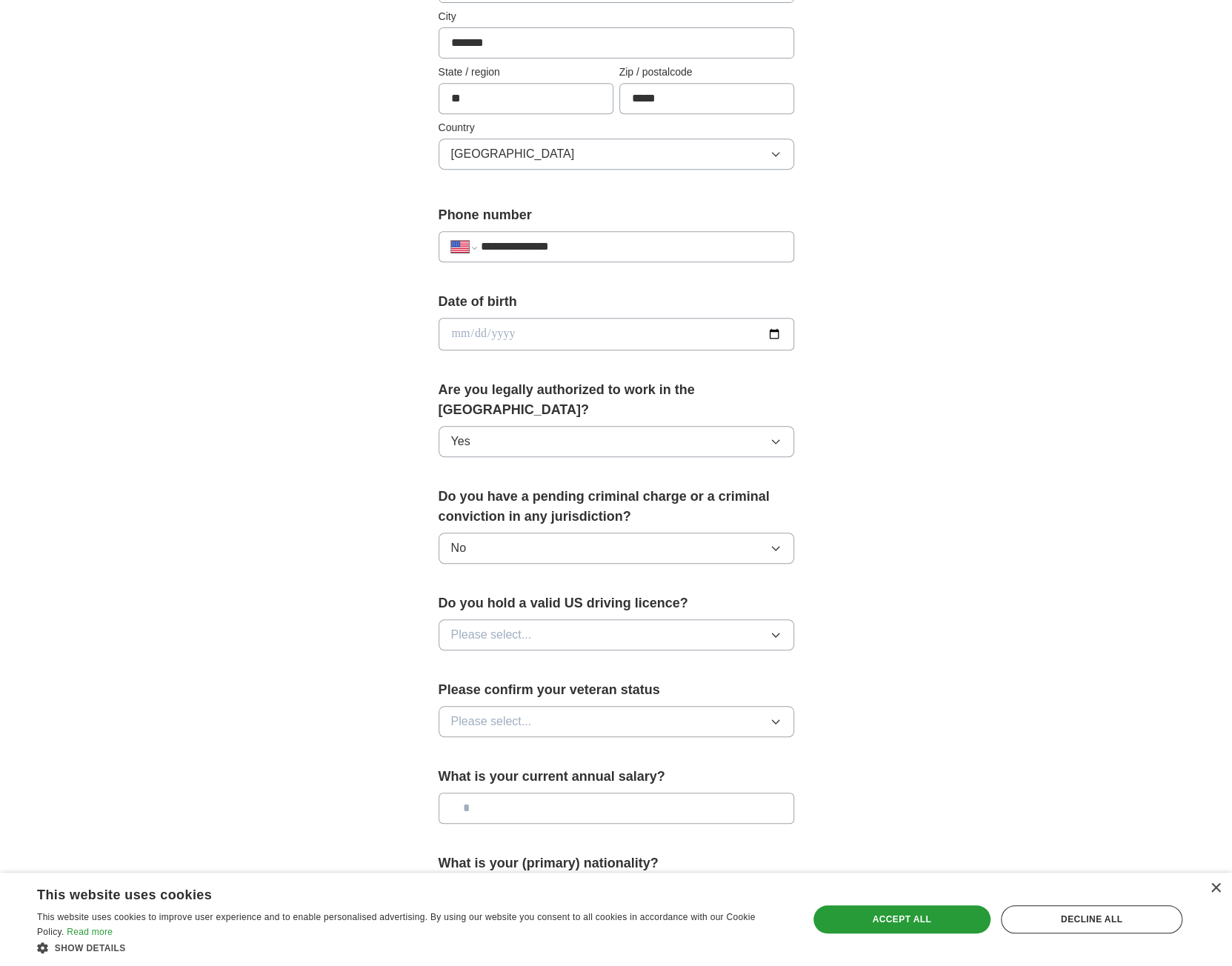
scroll to position [519, 0]
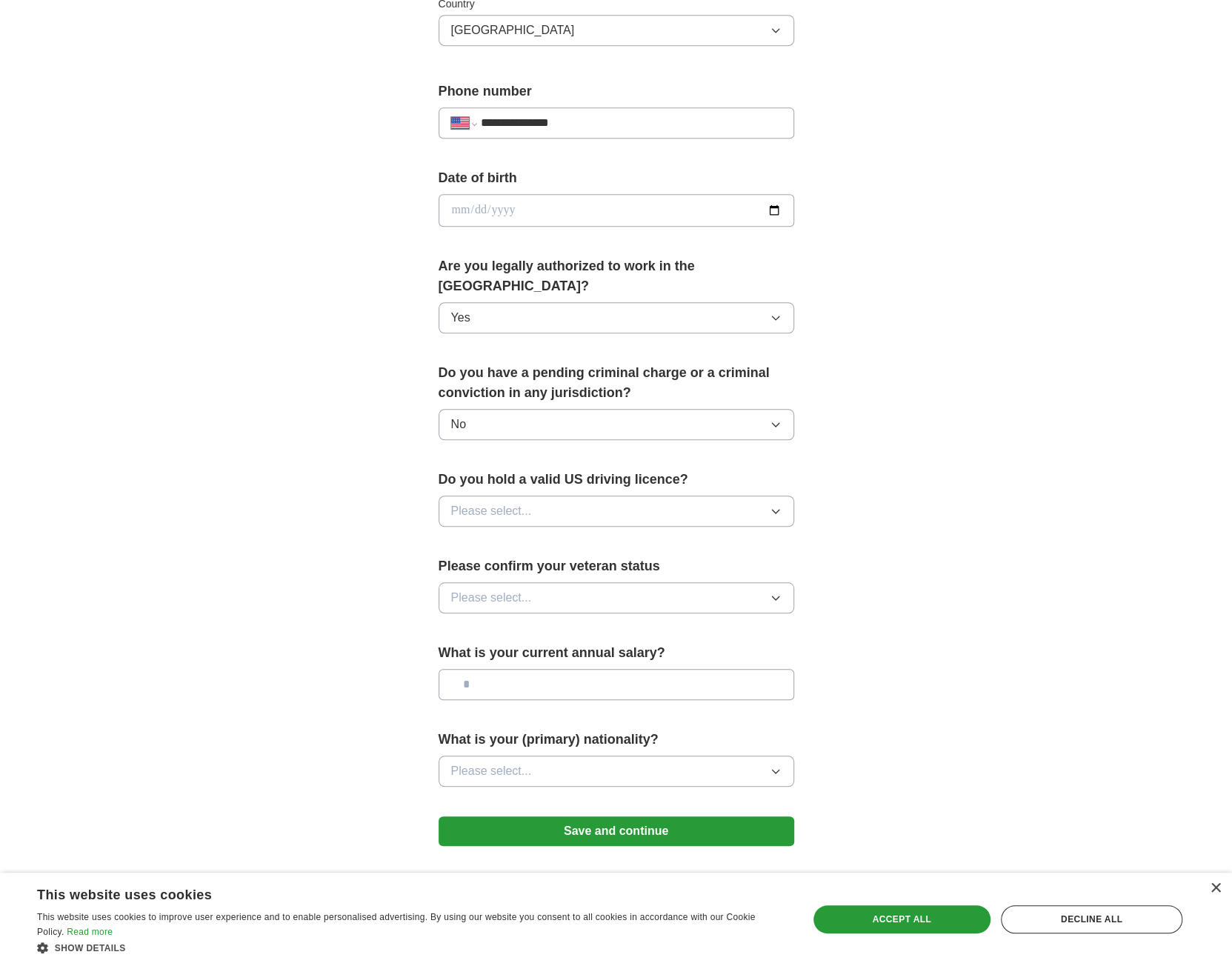
click at [611, 496] on button "Please select..." at bounding box center [617, 511] width 356 height 31
click at [552, 536] on div "Yes" at bounding box center [616, 545] width 331 height 17
click at [558, 583] on button "Please select..." at bounding box center [617, 598] width 356 height 31
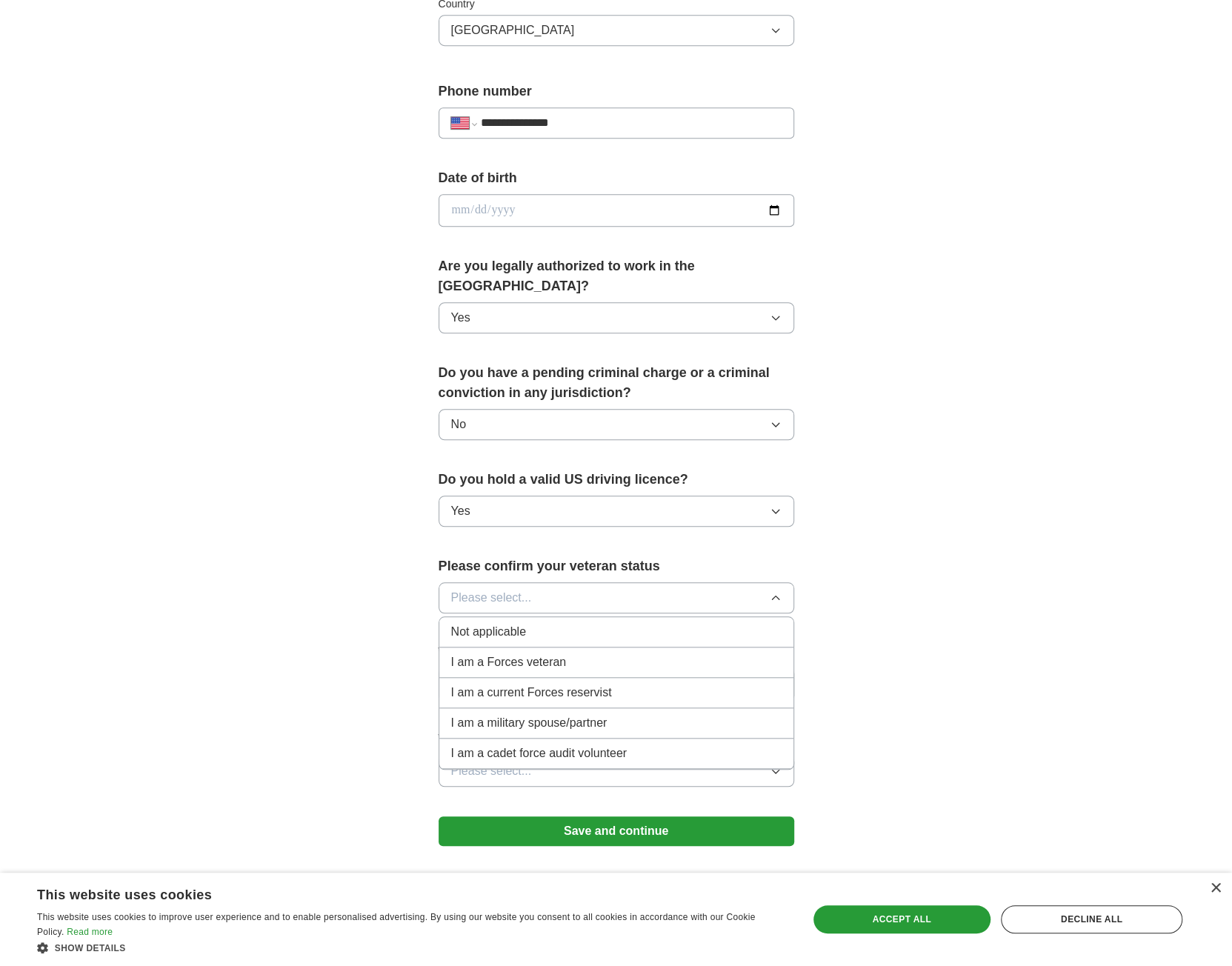
click at [544, 623] on div "Not applicable" at bounding box center [616, 631] width 331 height 17
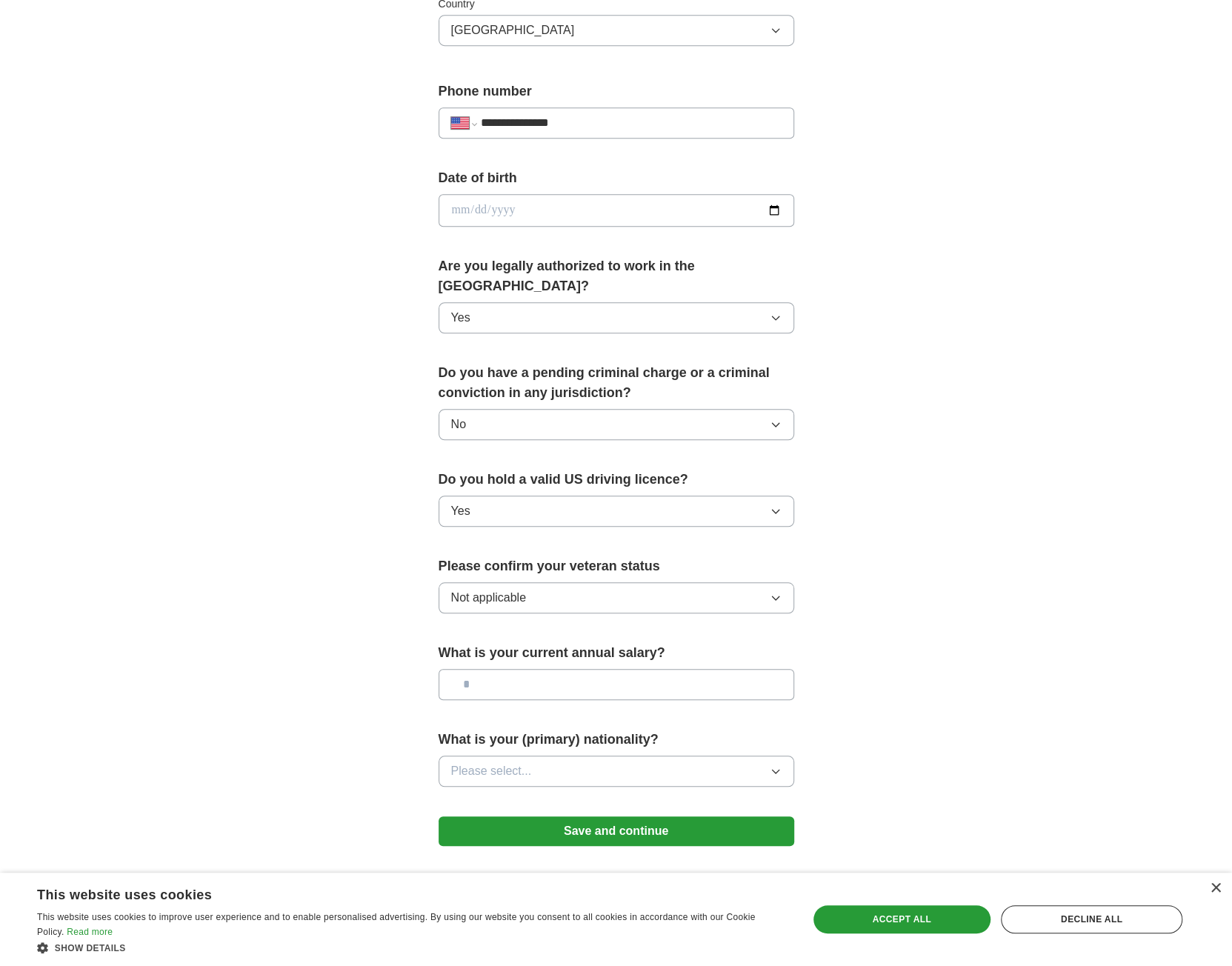
click at [589, 669] on input "text" at bounding box center [617, 685] width 356 height 31
type input "********"
click at [547, 756] on button "Please select..." at bounding box center [617, 771] width 356 height 31
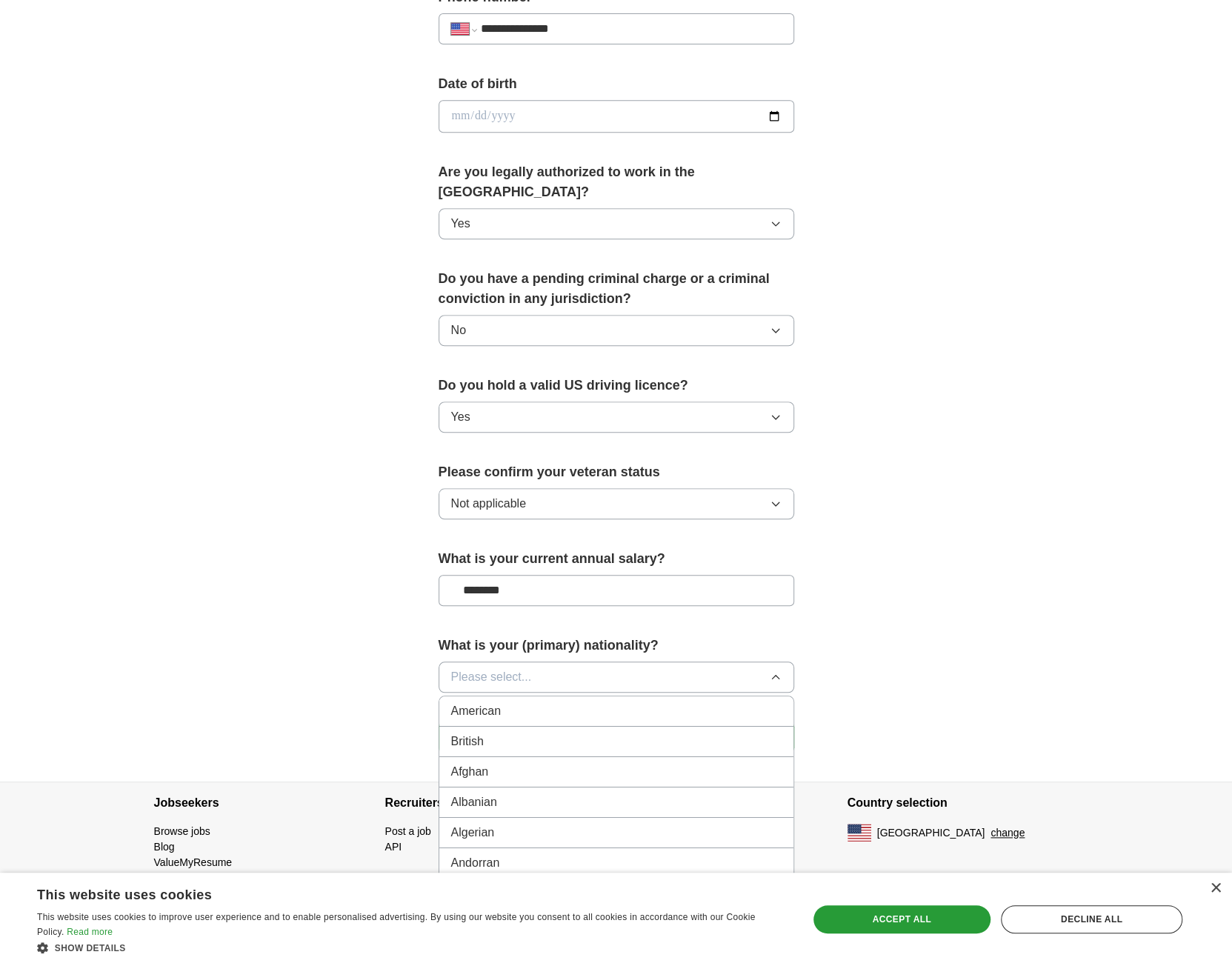
click at [495, 703] on span "American" at bounding box center [476, 711] width 50 height 17
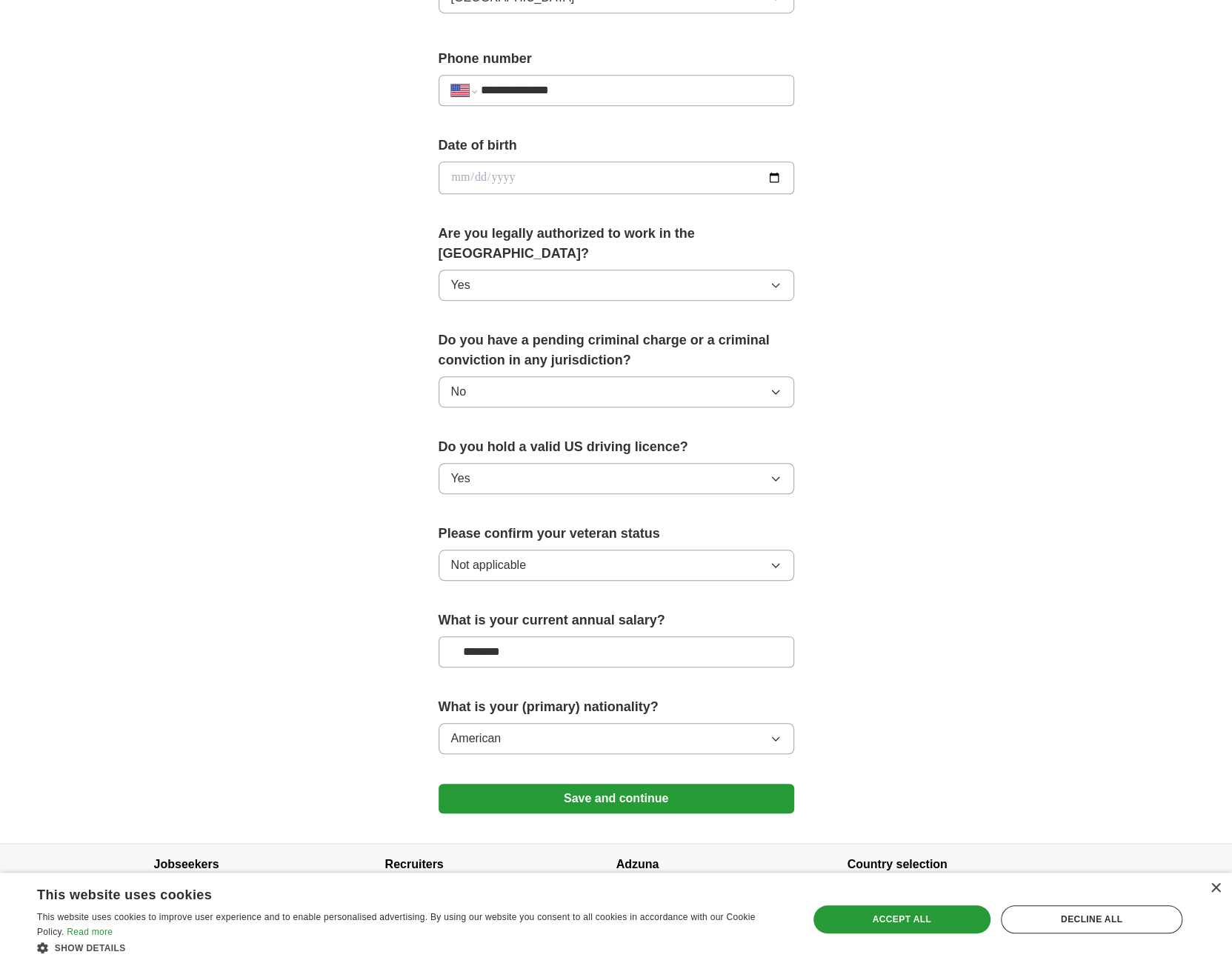
click at [611, 784] on button "Save and continue" at bounding box center [617, 799] width 356 height 30
